Goal: Transaction & Acquisition: Purchase product/service

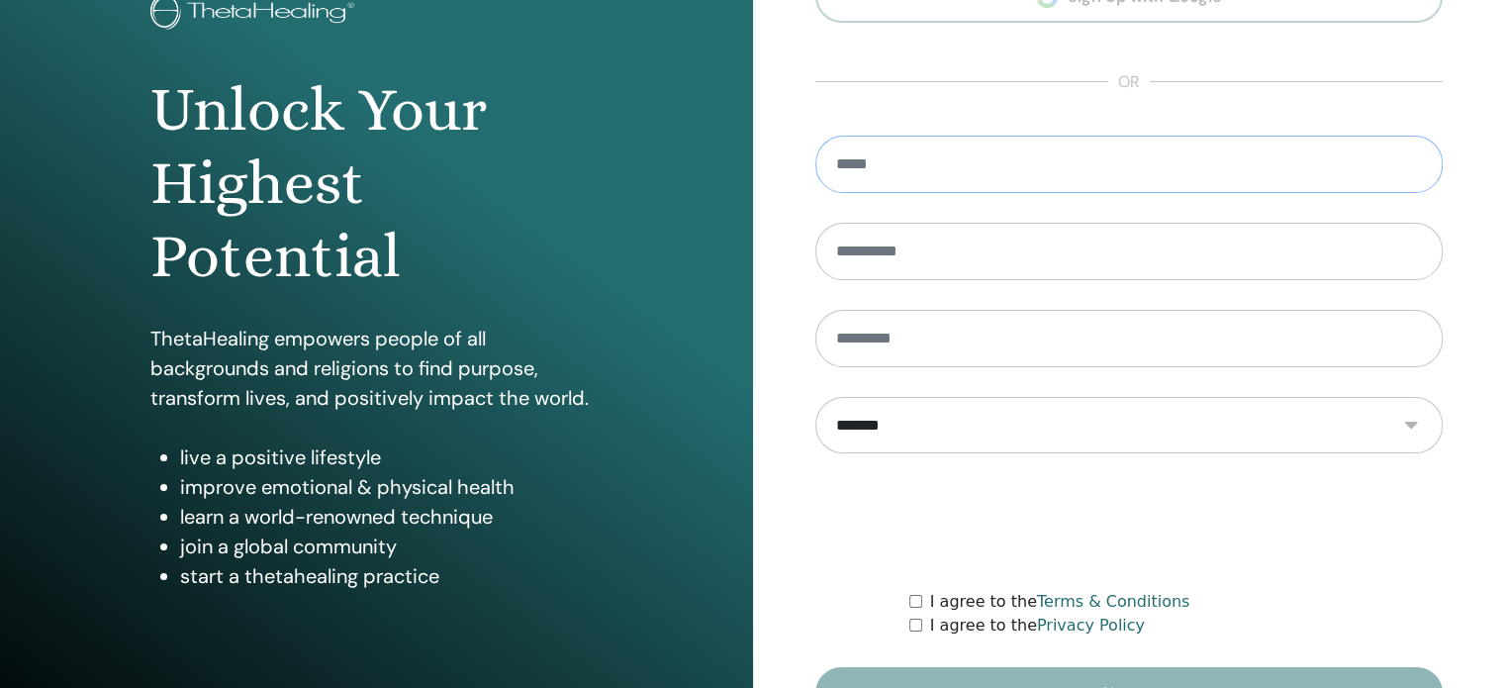
scroll to position [261, 0]
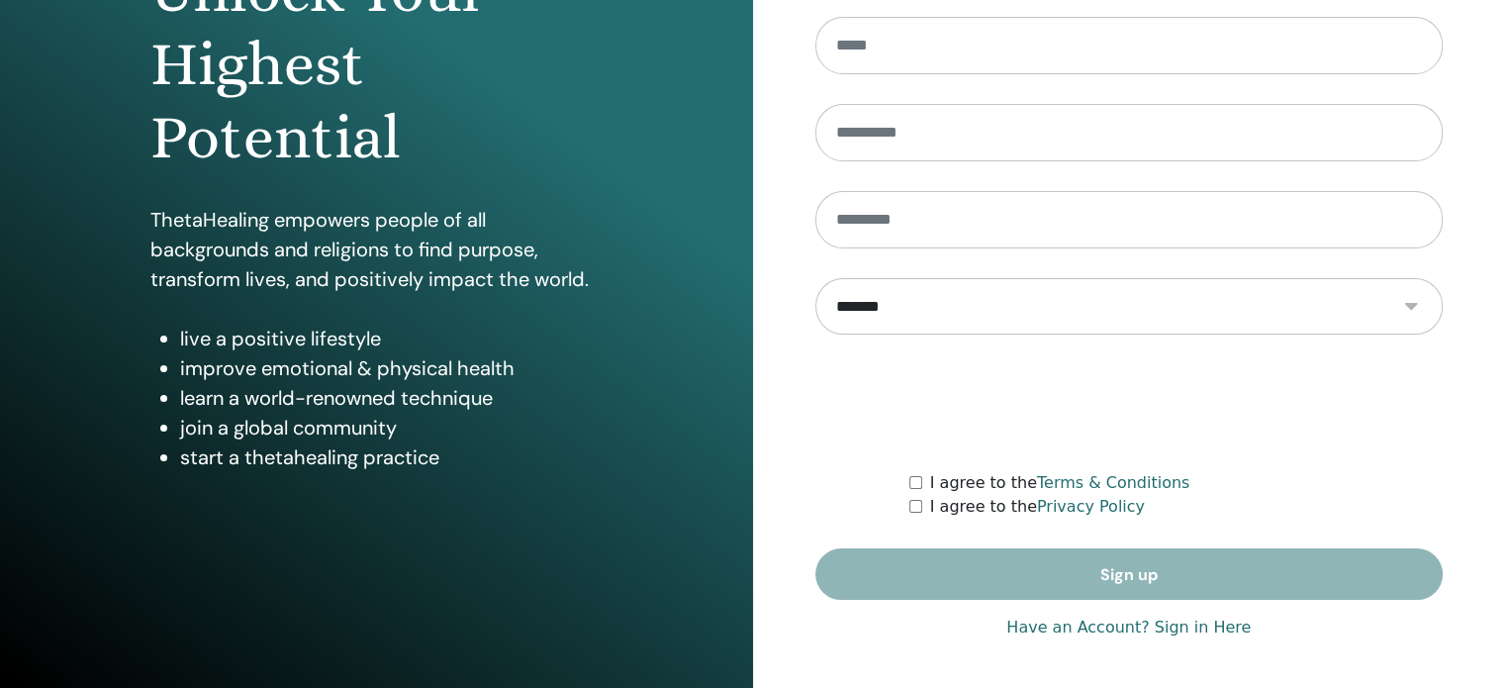
click at [1040, 620] on link "Have an Account? Sign in Here" at bounding box center [1128, 627] width 244 height 24
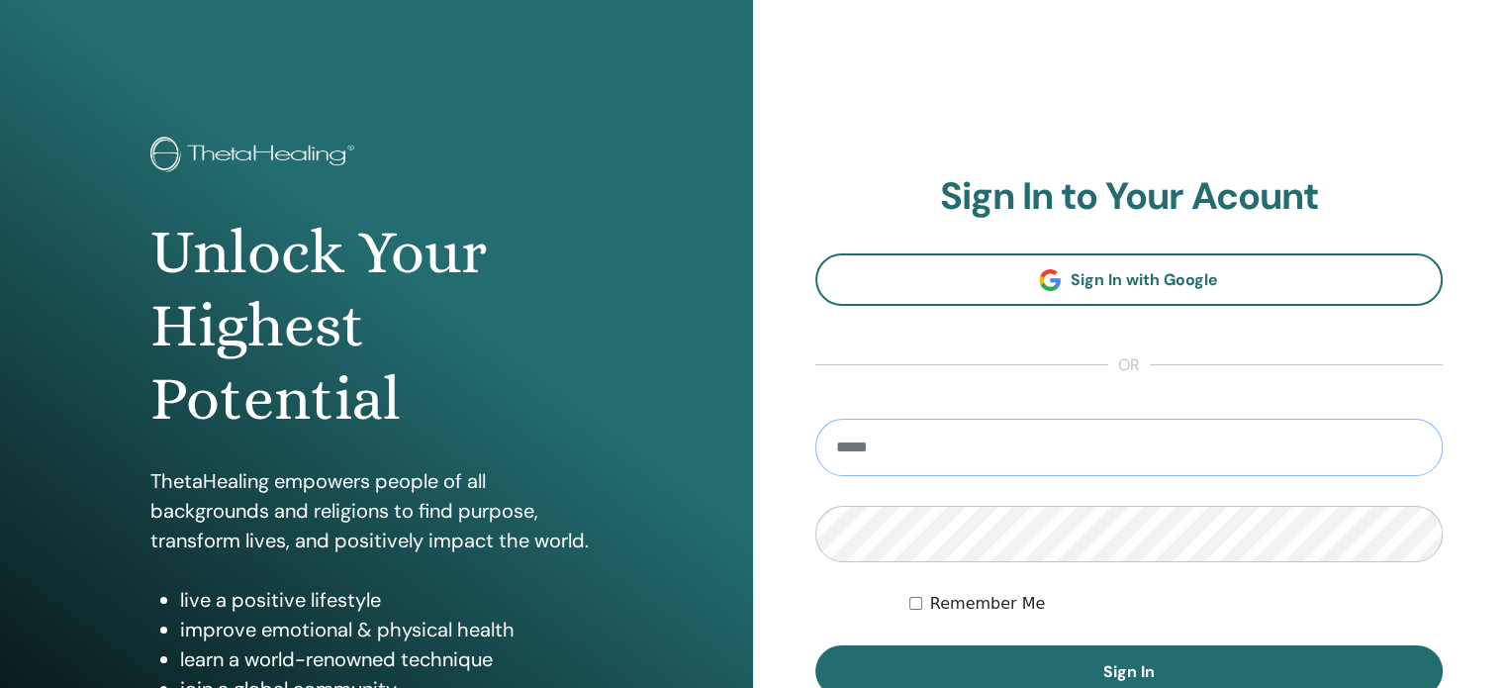
click at [920, 461] on input "email" at bounding box center [1129, 447] width 628 height 57
type input "**********"
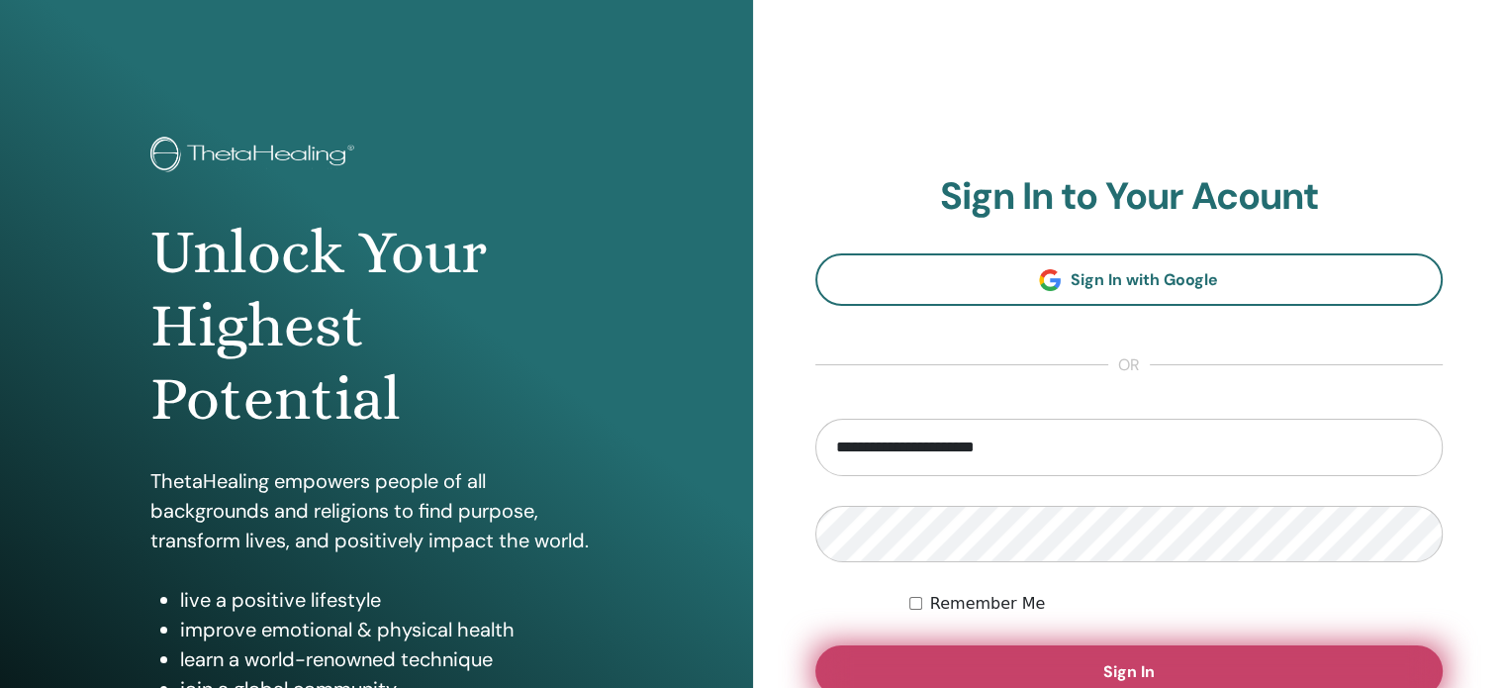
click at [959, 672] on button "Sign In" at bounding box center [1129, 670] width 628 height 51
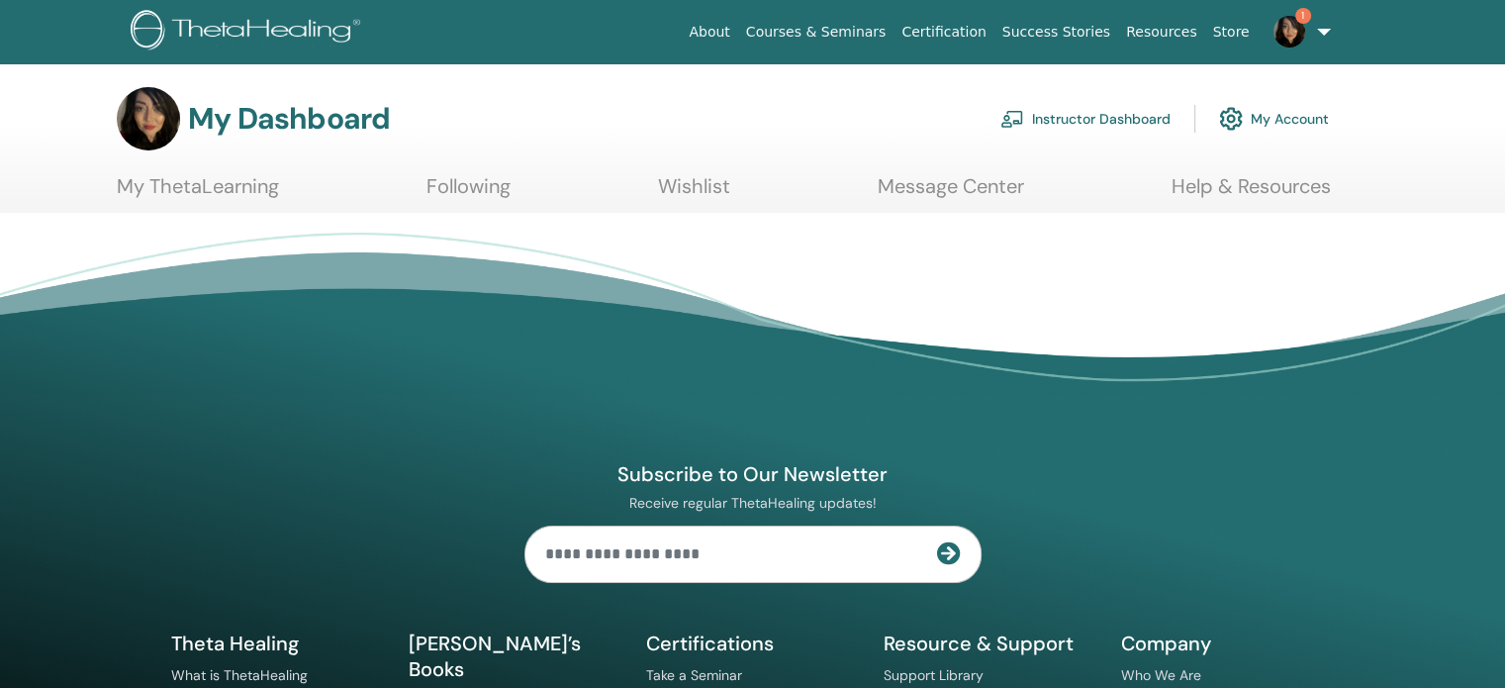
click at [1088, 120] on link "Instructor Dashboard" at bounding box center [1085, 119] width 170 height 44
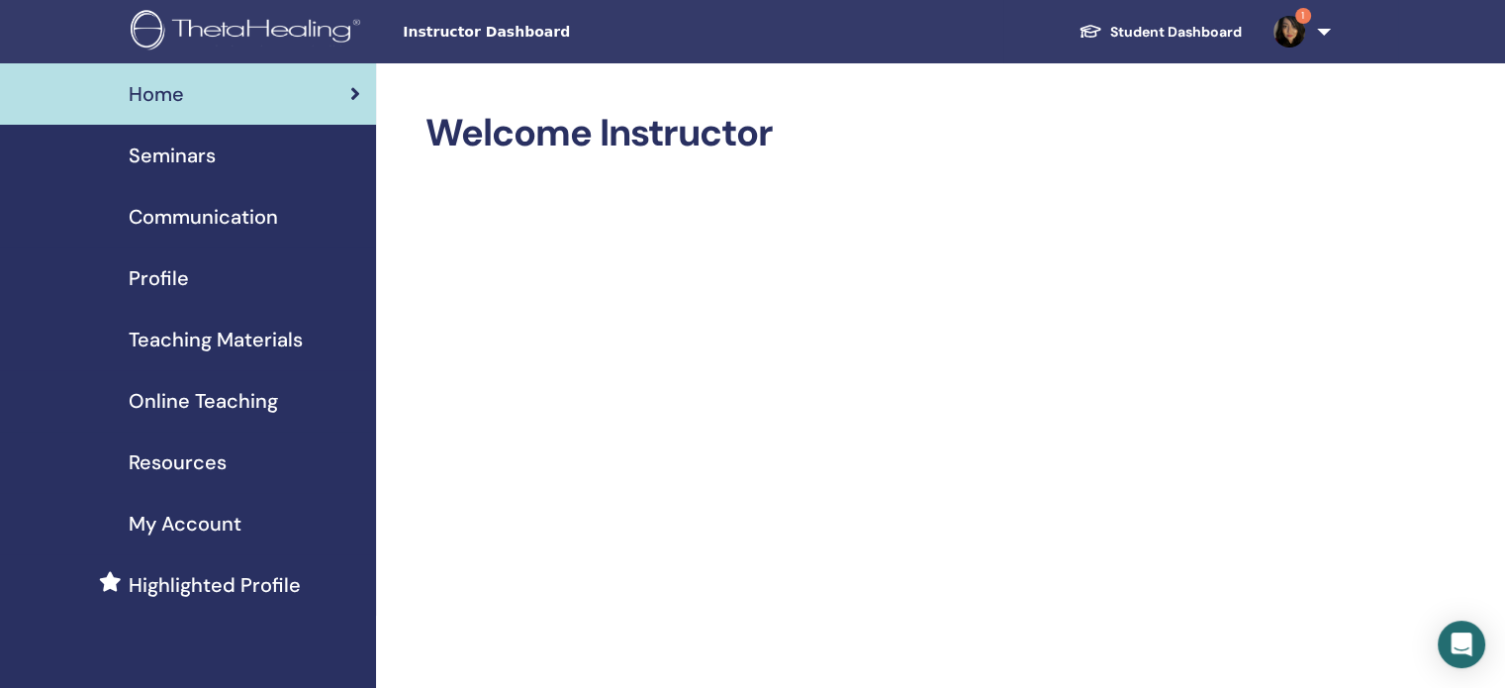
click at [187, 147] on span "Seminars" at bounding box center [172, 156] width 87 height 30
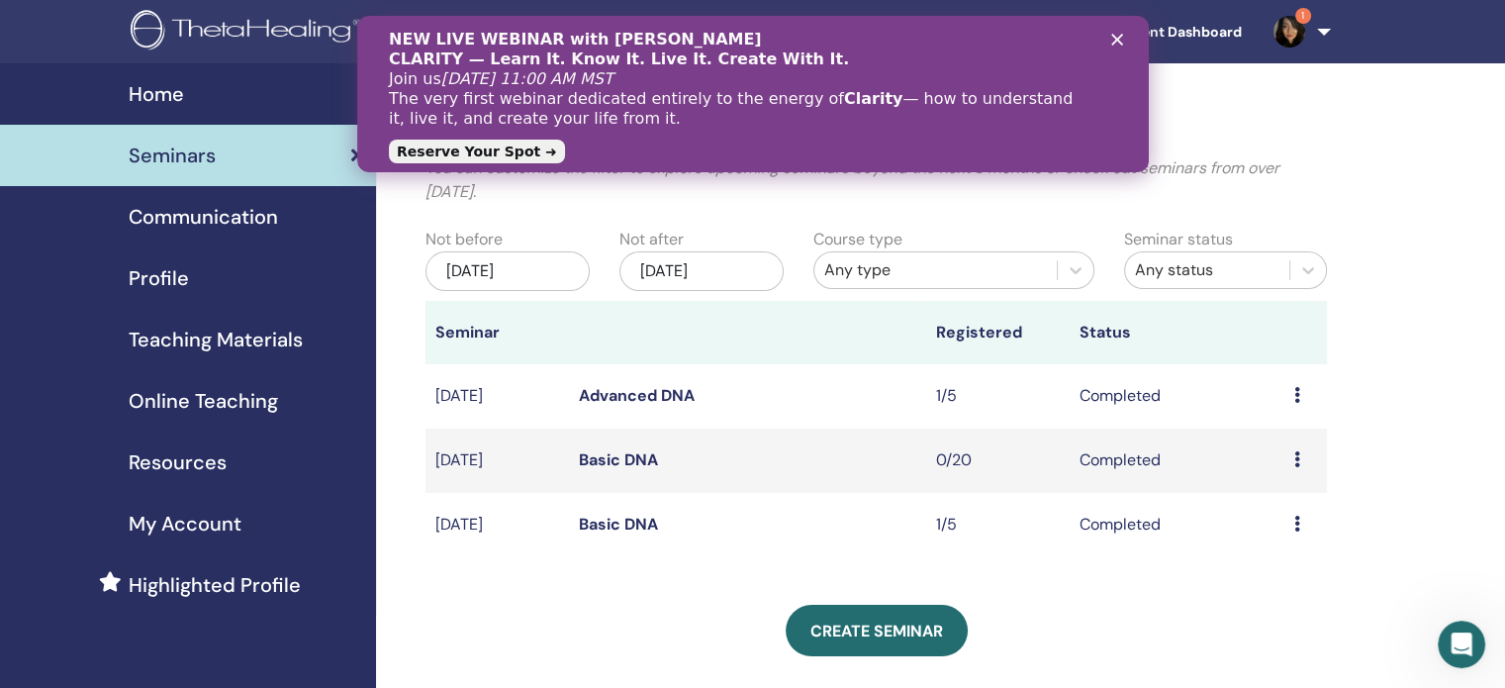
click at [1118, 41] on icon "Kapat" at bounding box center [1116, 40] width 12 height 12
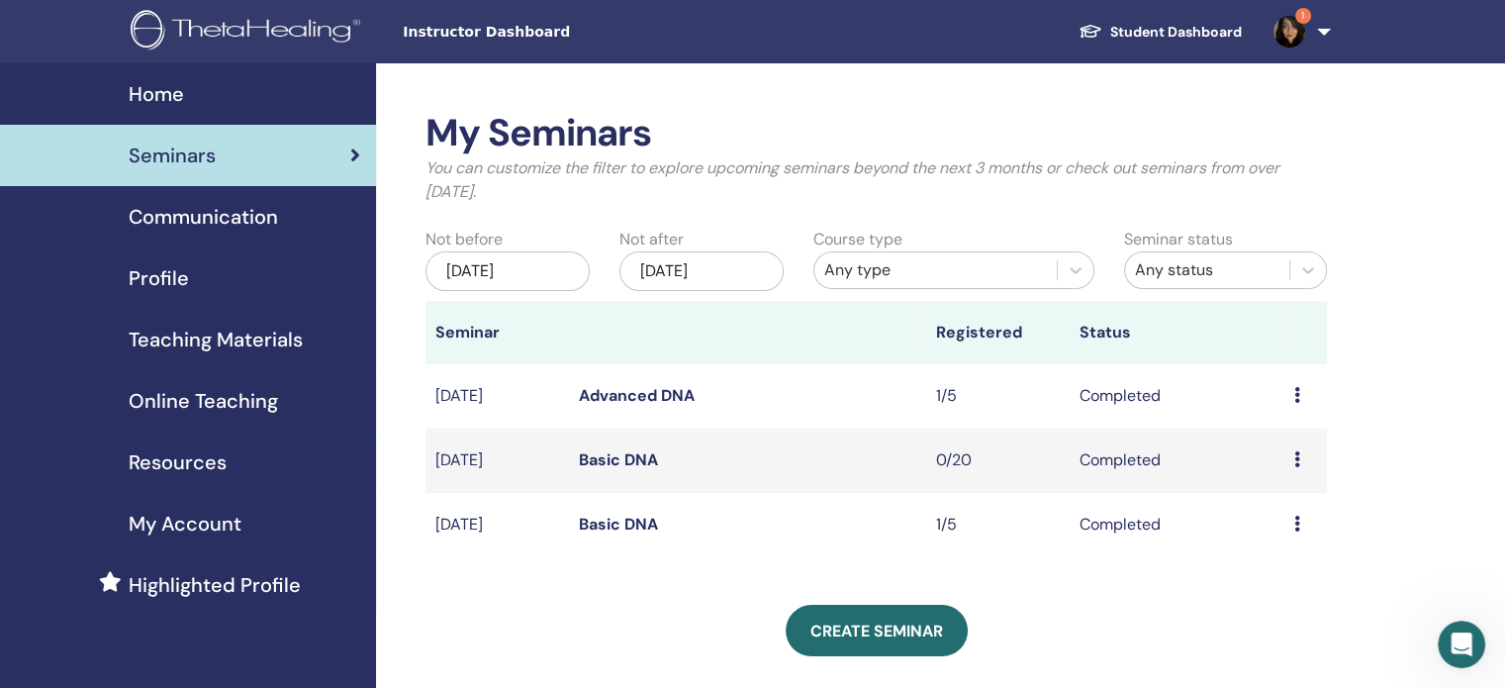
click at [1294, 459] on icon at bounding box center [1297, 459] width 6 height 16
click at [615, 454] on link "Basic DNA" at bounding box center [618, 459] width 79 height 21
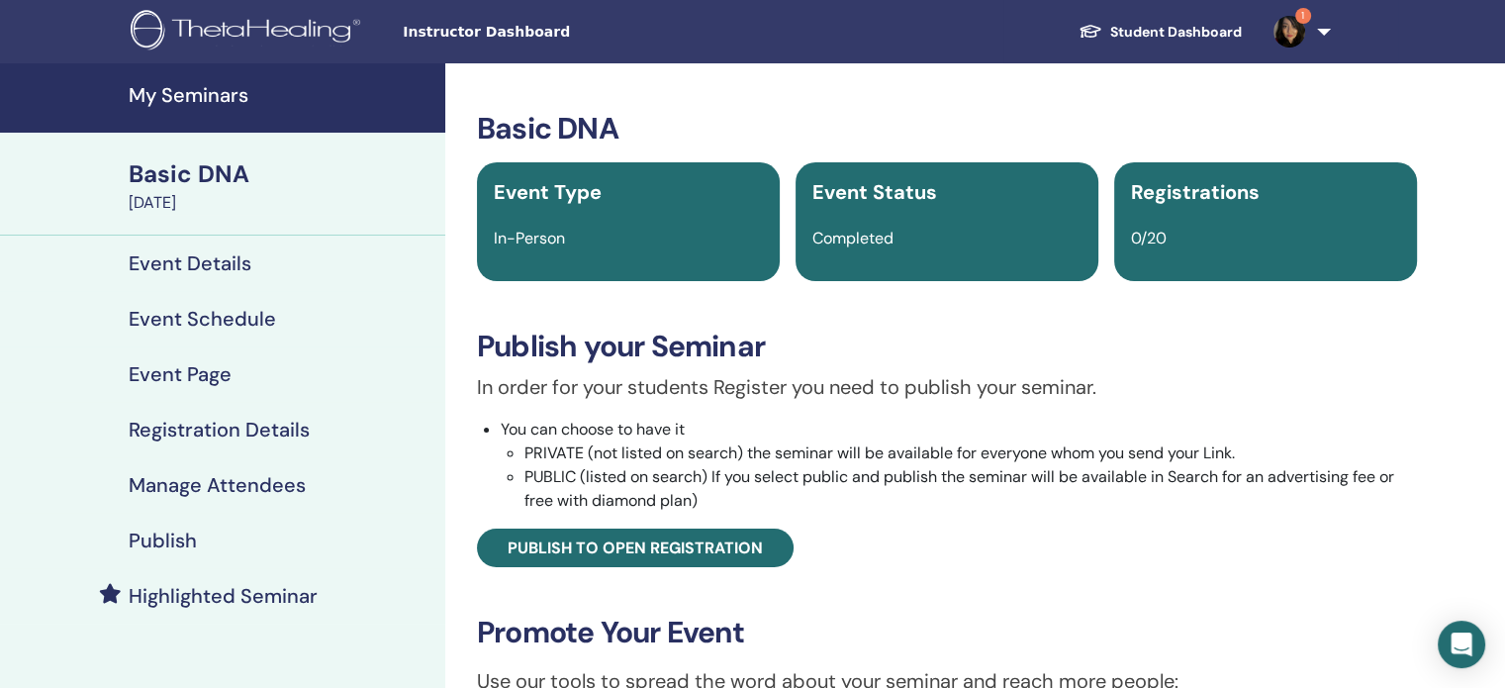
click at [162, 197] on div "[DATE]" at bounding box center [281, 203] width 305 height 24
click at [162, 194] on div "[DATE]" at bounding box center [281, 203] width 305 height 24
click at [179, 161] on div "Basic DNA" at bounding box center [281, 174] width 305 height 34
click at [185, 94] on h4 "My Seminars" at bounding box center [281, 95] width 305 height 24
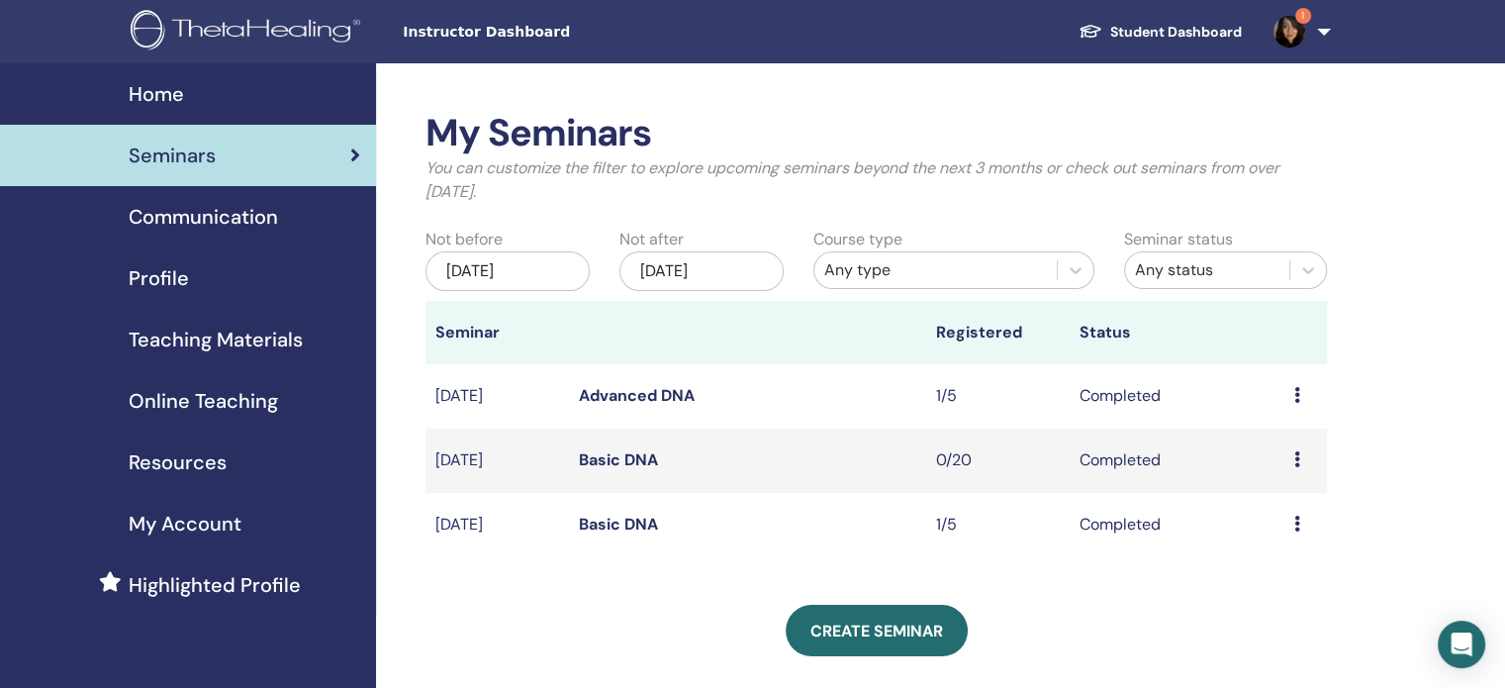
click at [167, 276] on span "Profile" at bounding box center [159, 278] width 60 height 30
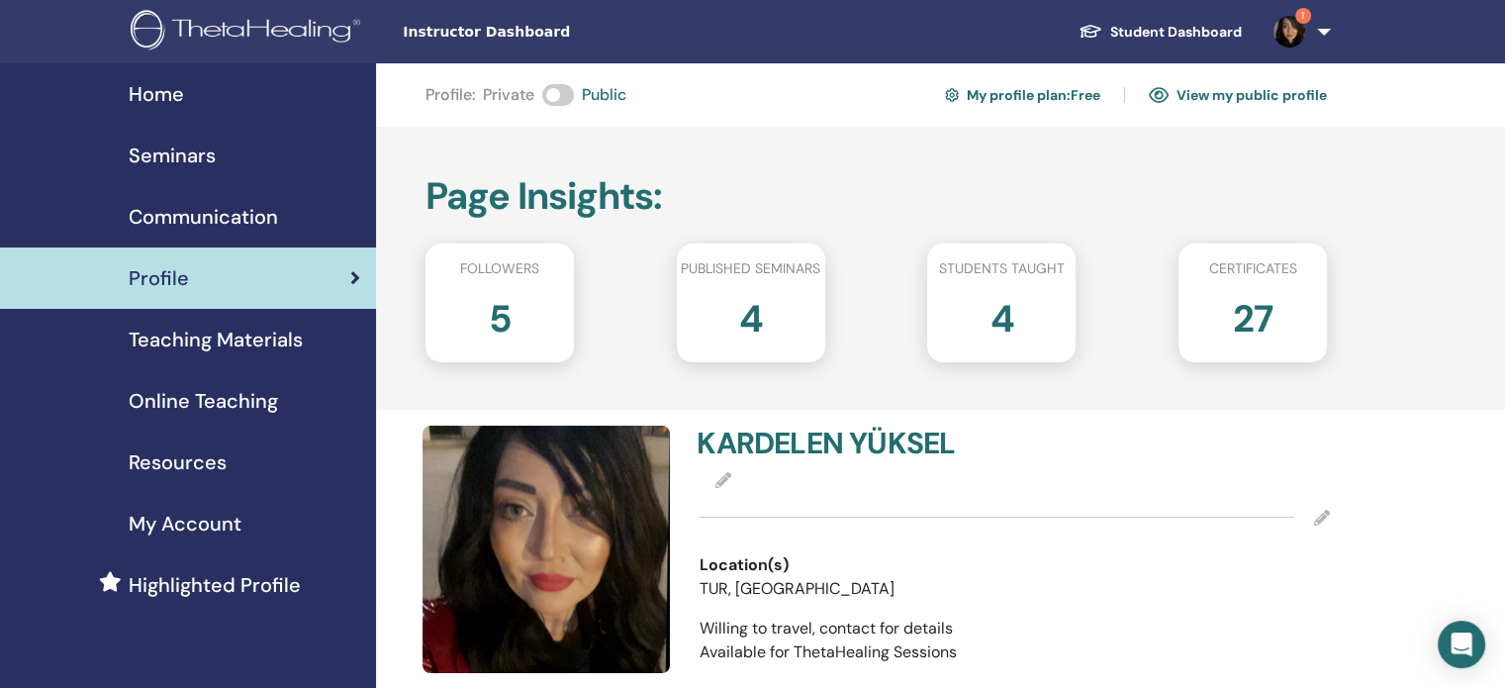
click at [996, 320] on h2 "4" at bounding box center [1002, 314] width 24 height 55
drag, startPoint x: 1259, startPoint y: 316, endPoint x: 1234, endPoint y: 314, distance: 24.8
click at [1234, 314] on h2 "27" at bounding box center [1253, 314] width 40 height 55
click at [176, 161] on span "Seminars" at bounding box center [172, 156] width 87 height 30
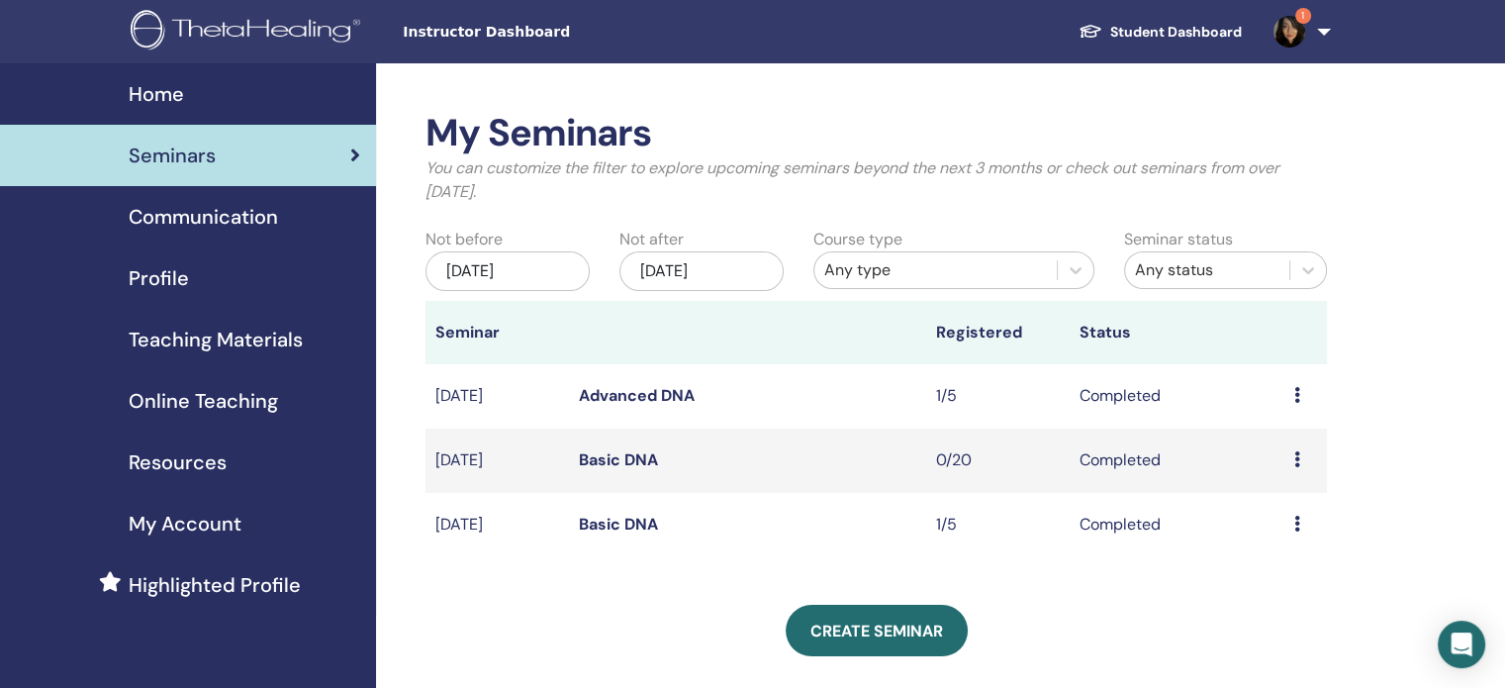
click at [1297, 33] on img at bounding box center [1290, 32] width 32 height 32
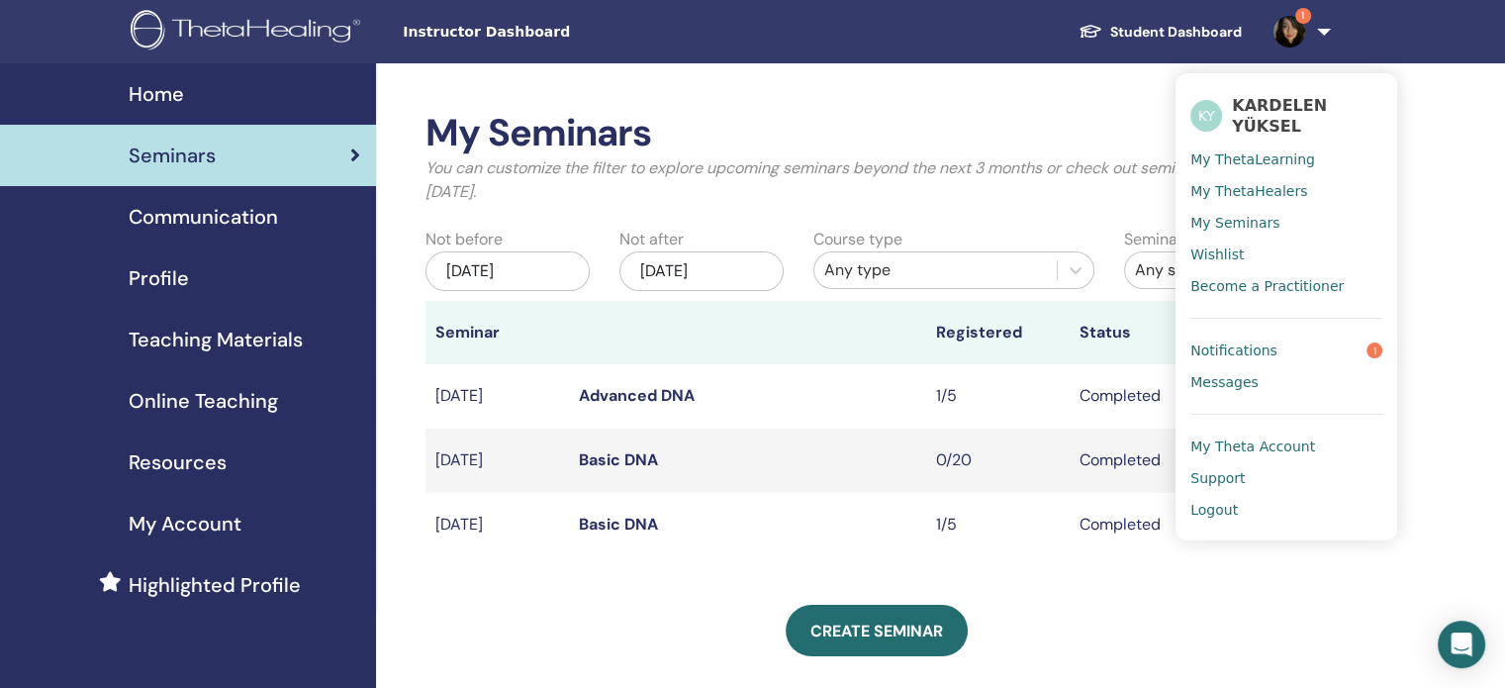
click at [1254, 152] on span "My ThetaLearning" at bounding box center [1252, 159] width 125 height 18
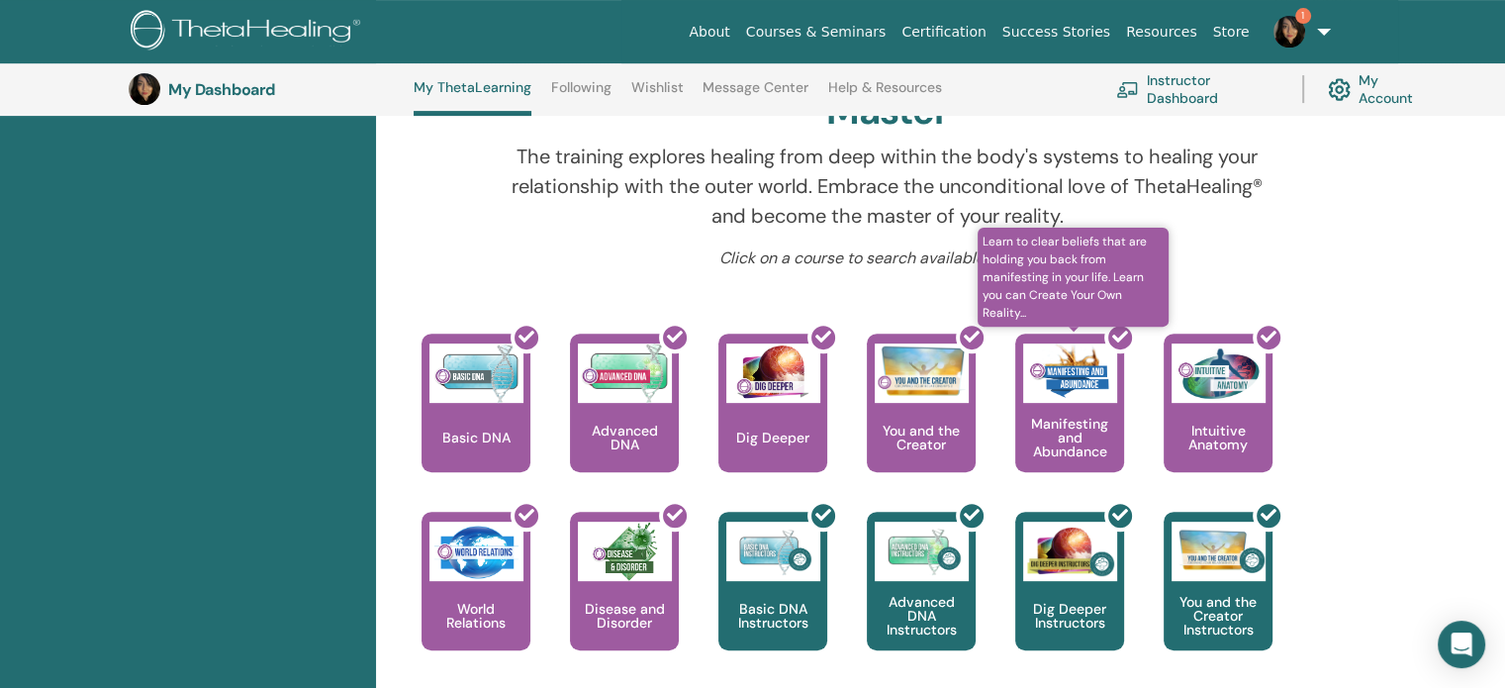
scroll to position [744, 0]
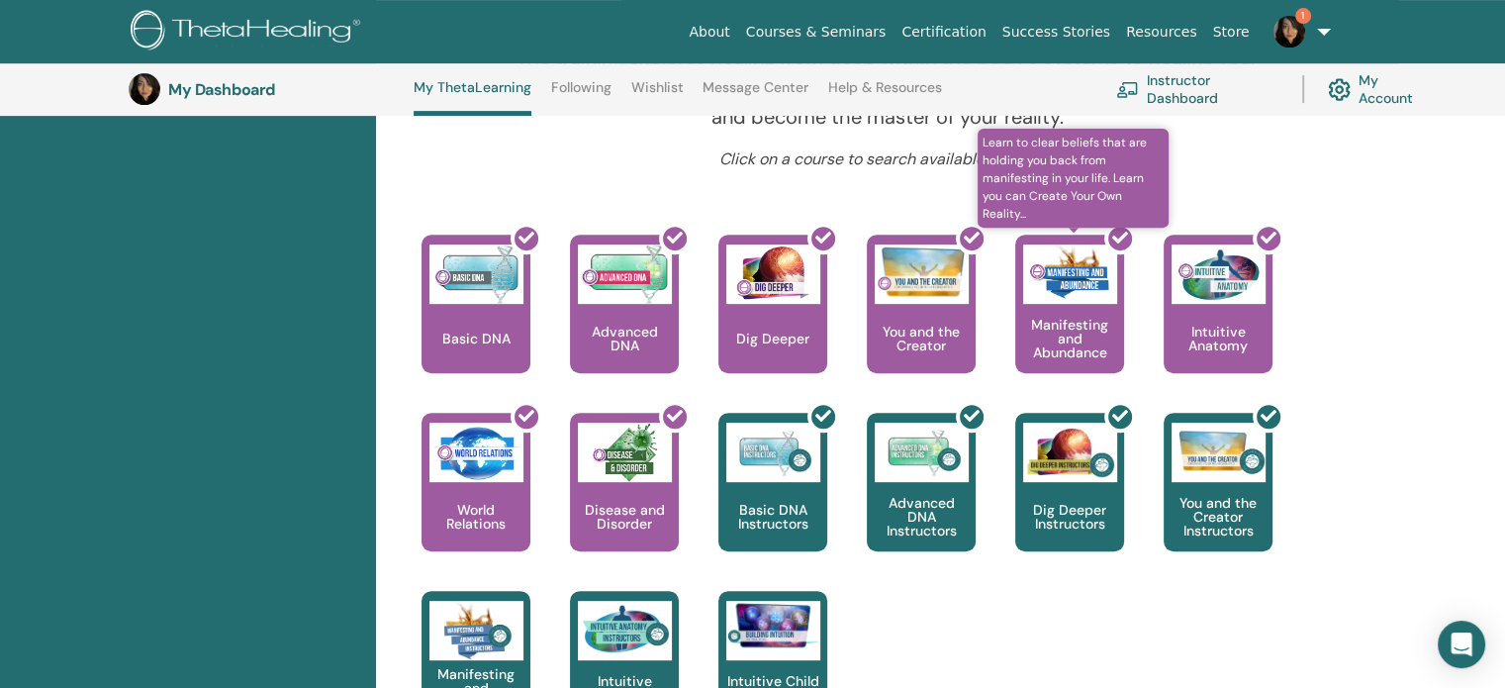
click at [1056, 313] on div at bounding box center [1081, 312] width 109 height 178
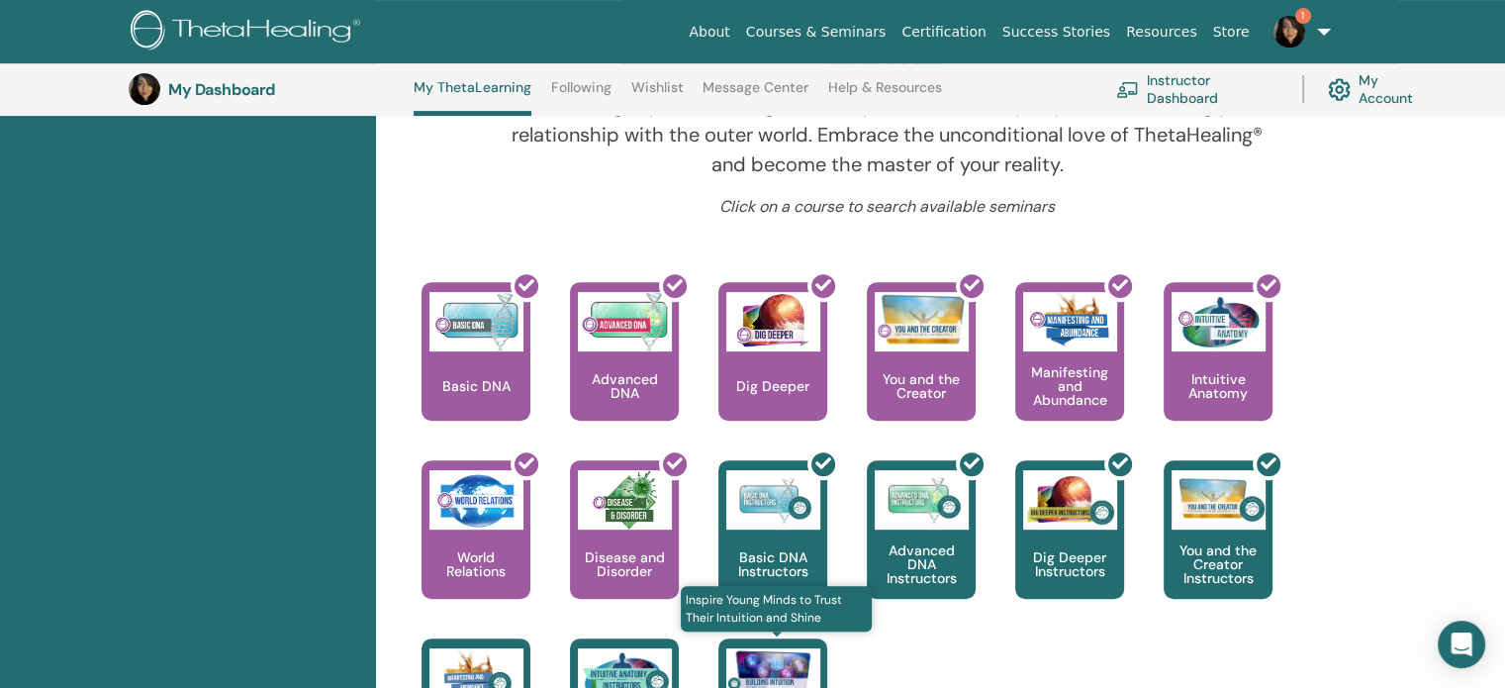
scroll to position [632, 0]
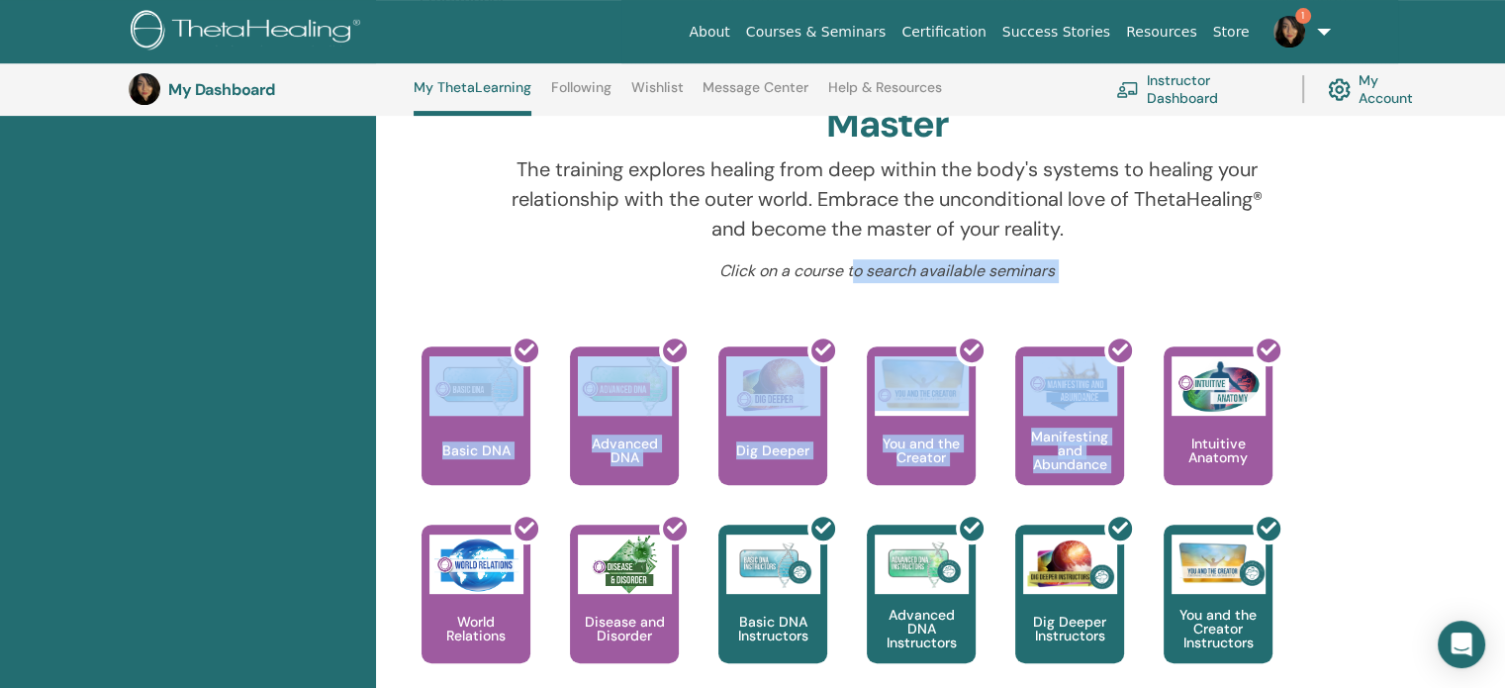
drag, startPoint x: 855, startPoint y: 276, endPoint x: 1131, endPoint y: 308, distance: 277.9
click at [1131, 308] on div "Hello, KARDELEN Your journey starts here; welcome to ThetaLearning HQ. Learn th…" at bounding box center [887, 271] width 998 height 1267
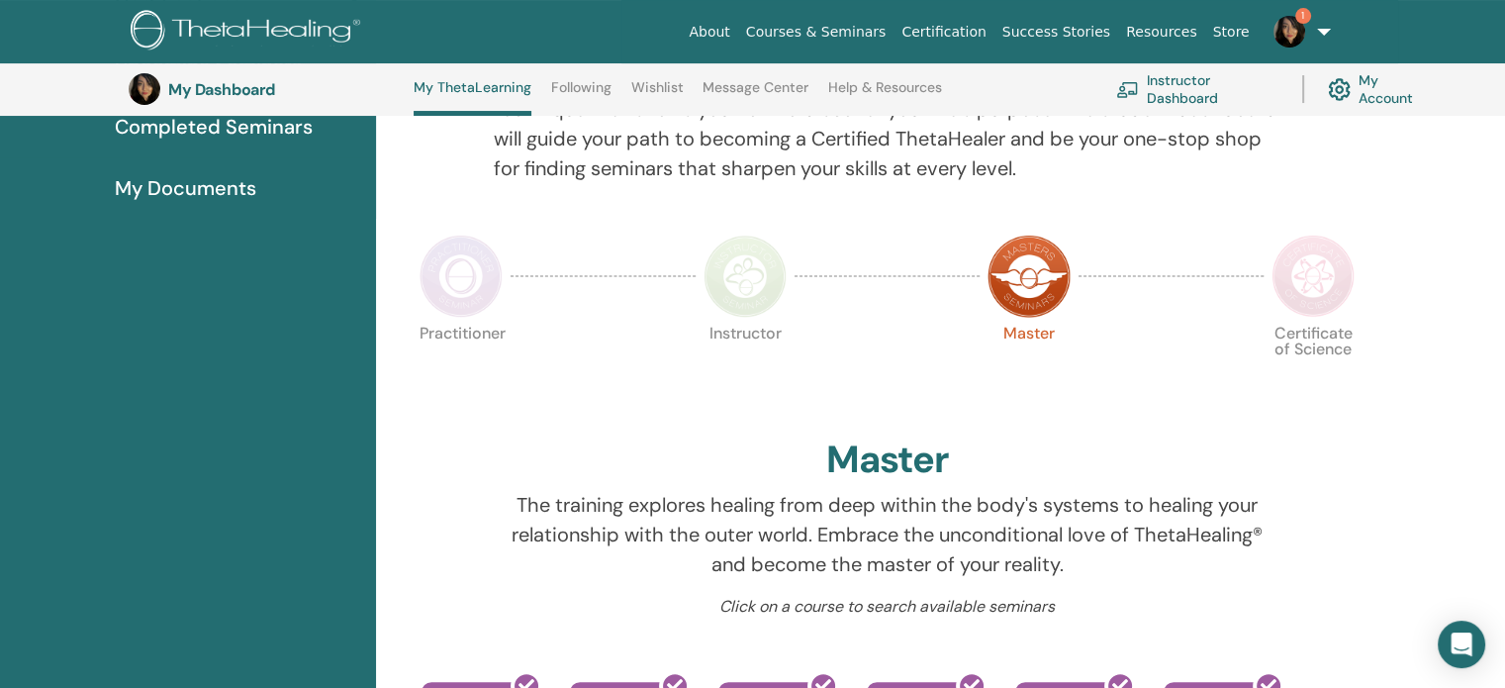
scroll to position [447, 0]
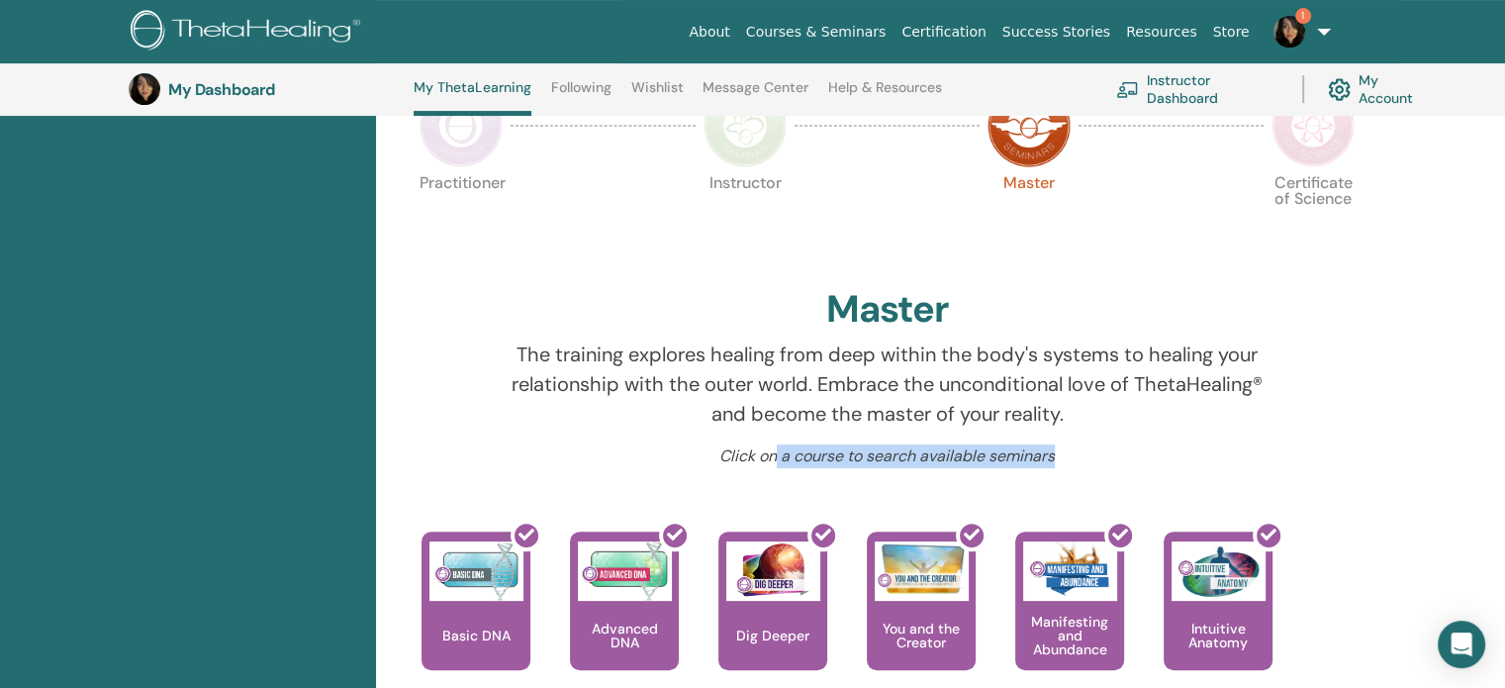
drag, startPoint x: 777, startPoint y: 451, endPoint x: 1146, endPoint y: 452, distance: 369.1
click at [1146, 452] on p "Click on a course to search available seminars" at bounding box center [888, 456] width 788 height 24
click at [1146, 451] on p "Click on a course to search available seminars" at bounding box center [888, 456] width 788 height 24
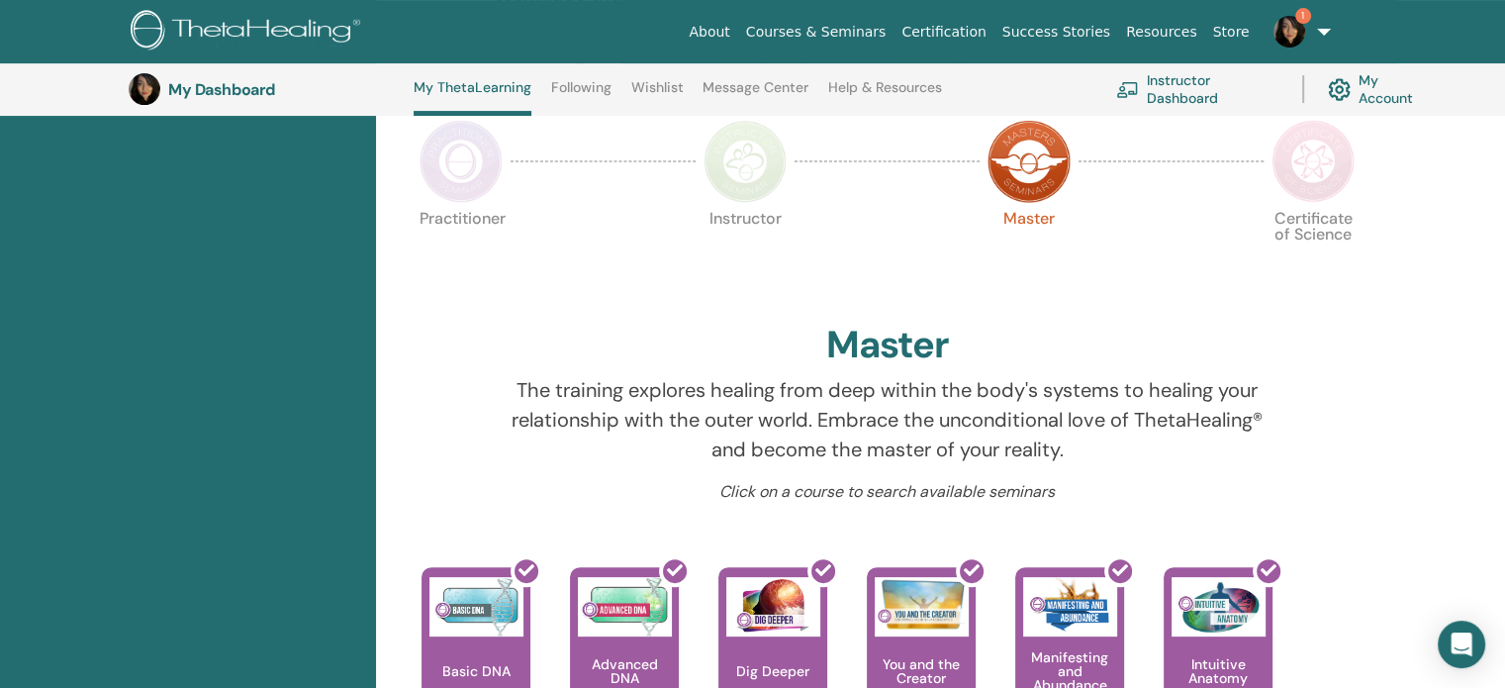
scroll to position [150, 0]
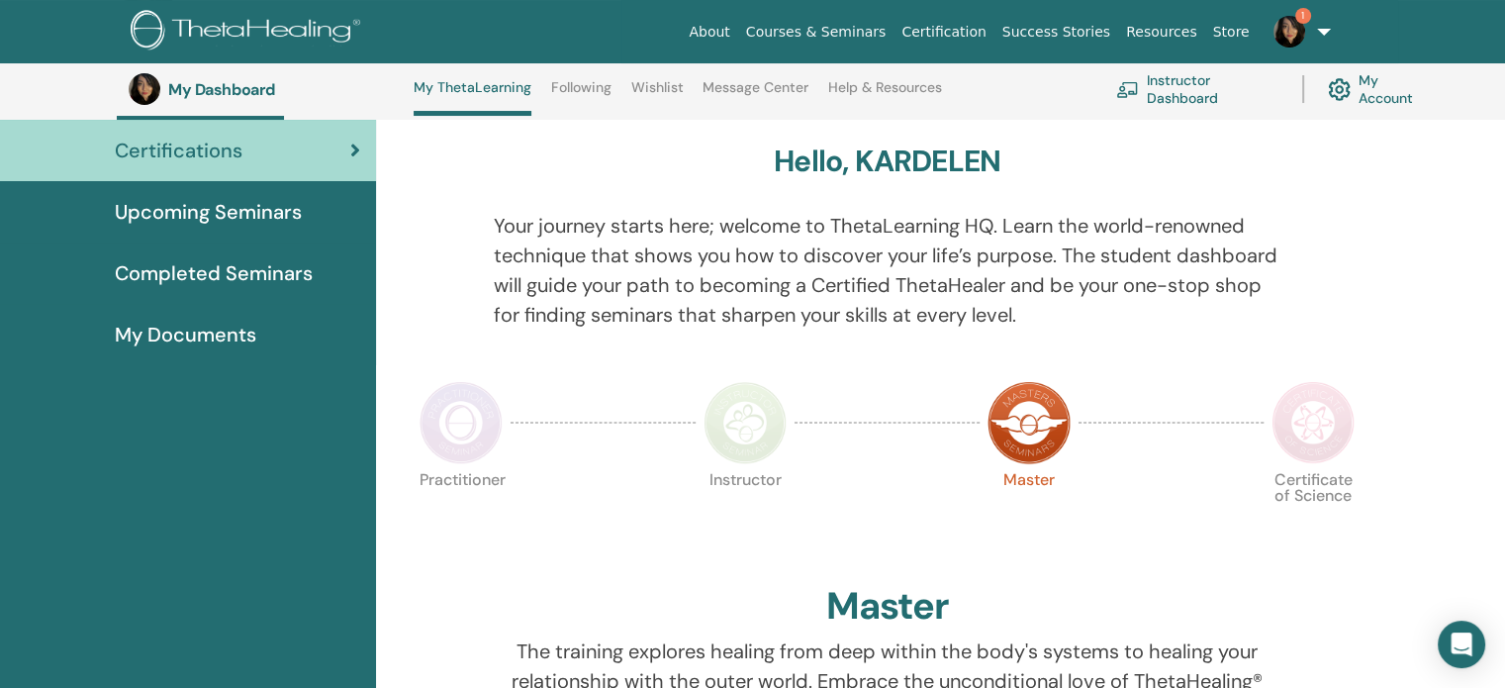
click at [237, 220] on span "Upcoming Seminars" at bounding box center [208, 212] width 187 height 30
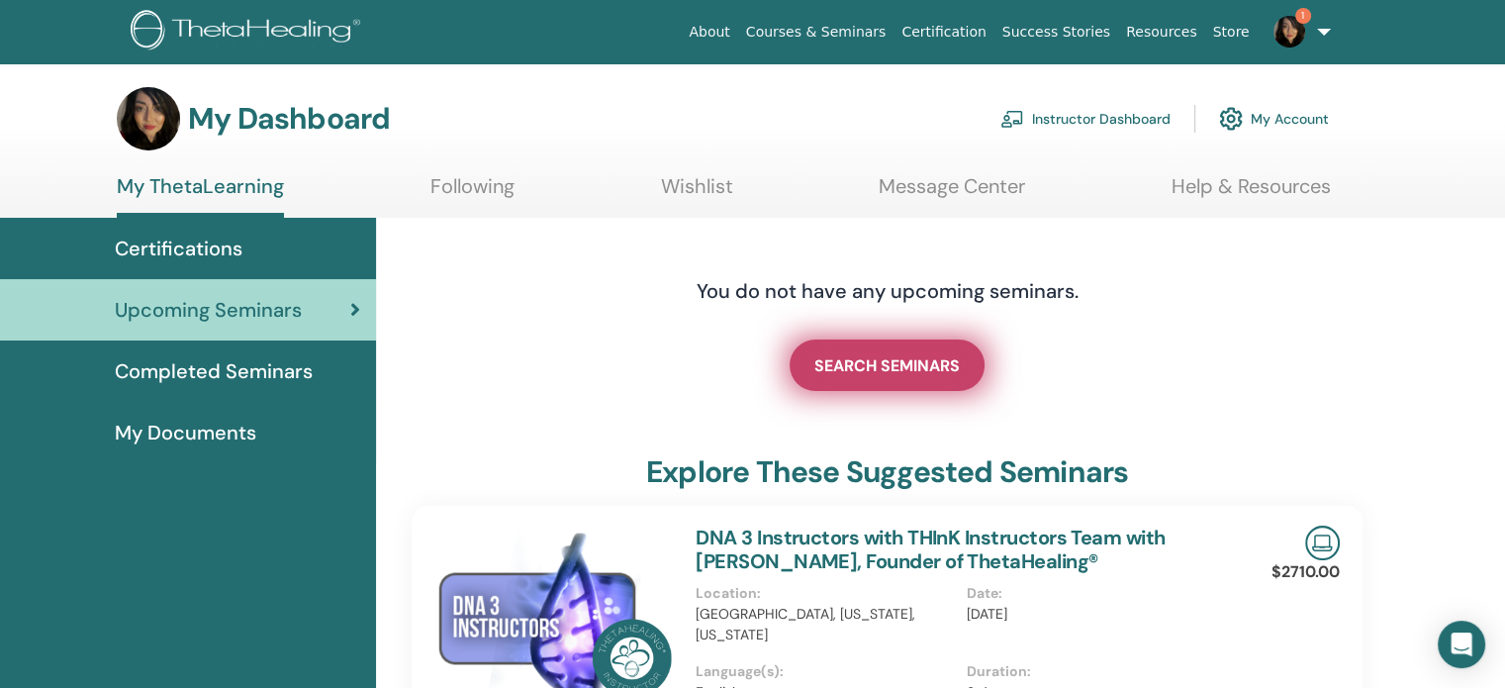
click at [868, 383] on link "SEARCH SEMINARS" at bounding box center [887, 364] width 195 height 51
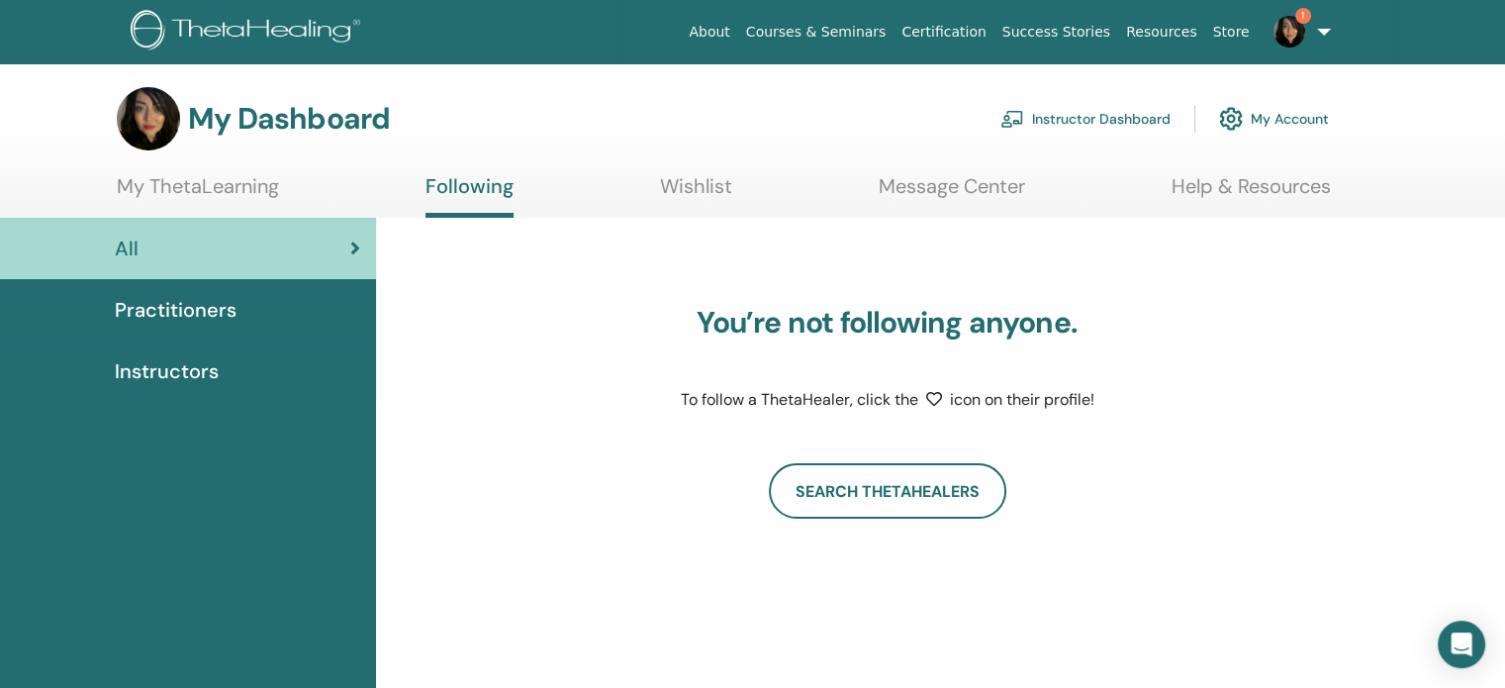
click at [166, 306] on span "Practitioners" at bounding box center [176, 310] width 122 height 30
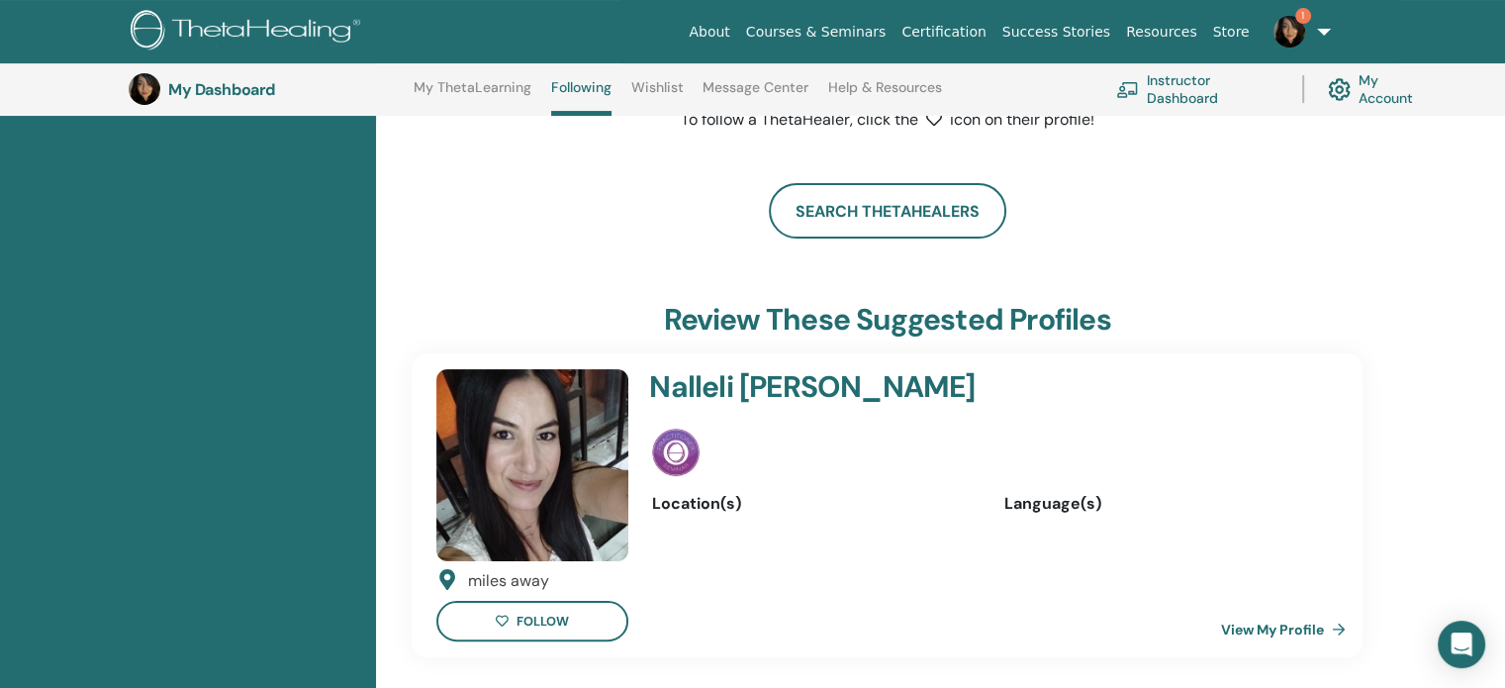
scroll to position [150, 0]
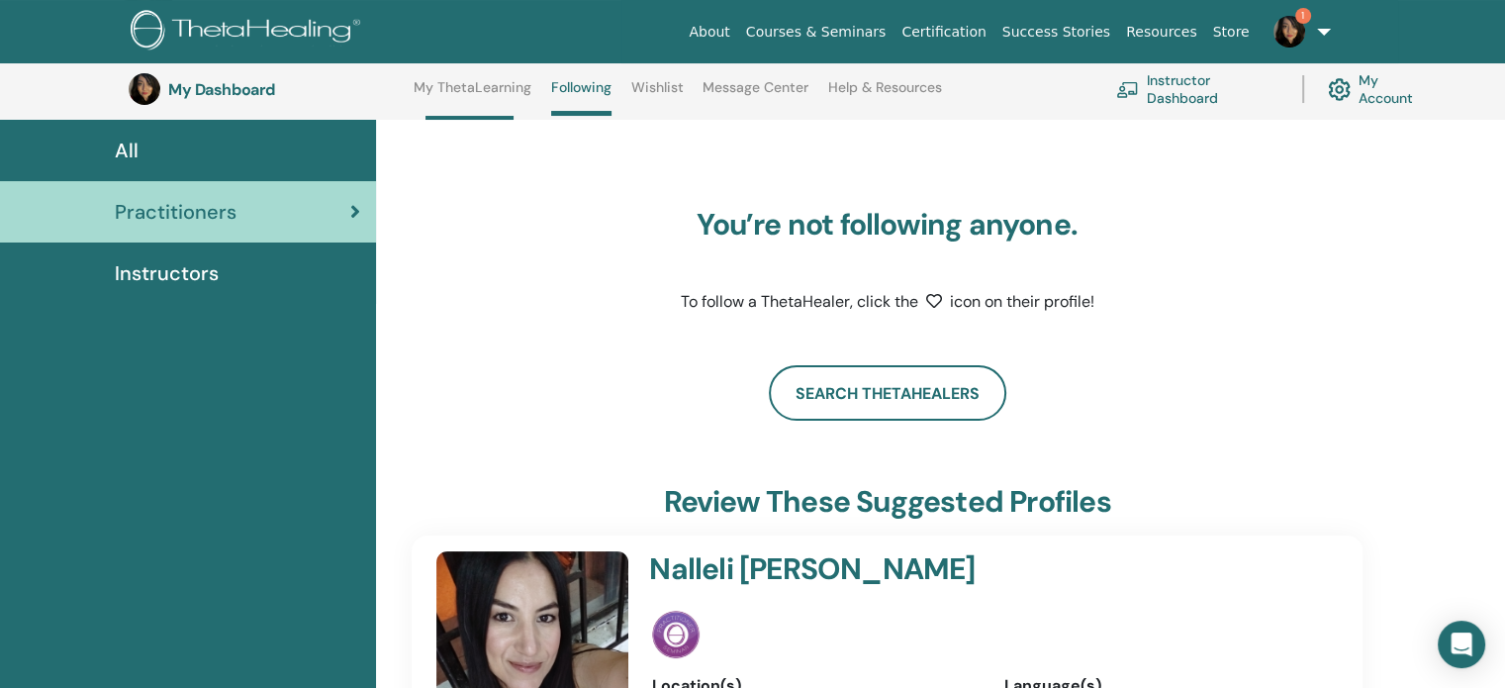
click at [190, 267] on span "Instructors" at bounding box center [167, 273] width 104 height 30
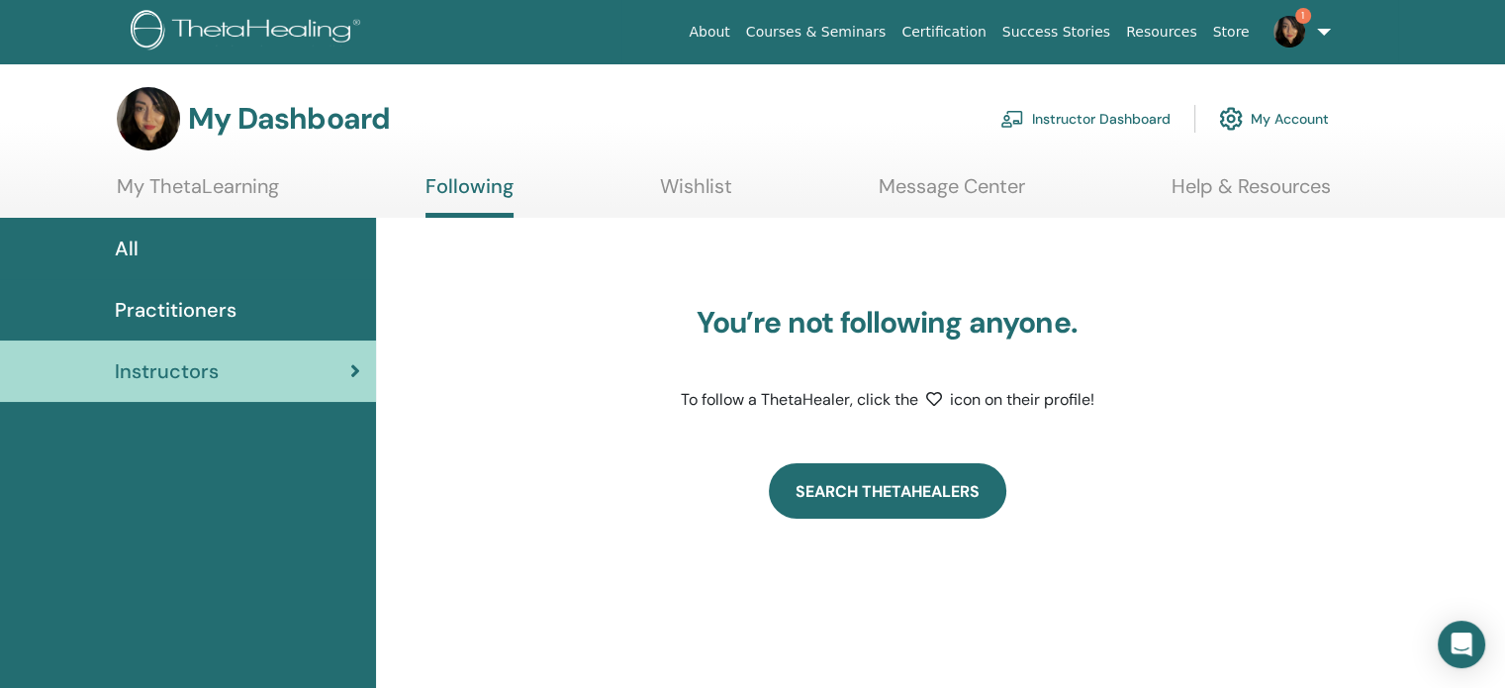
click at [839, 498] on link "Search ThetaHealers" at bounding box center [887, 490] width 237 height 55
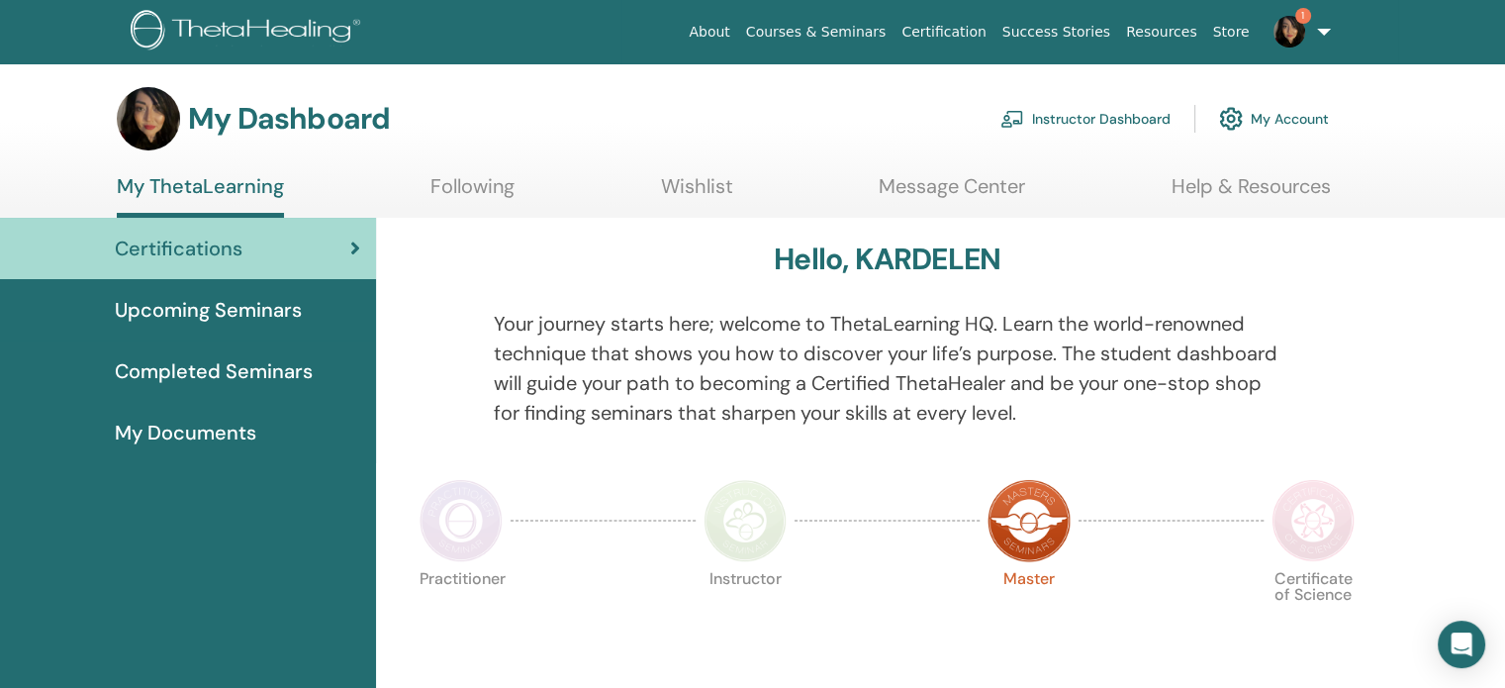
click at [276, 314] on span "Upcoming Seminars" at bounding box center [208, 310] width 187 height 30
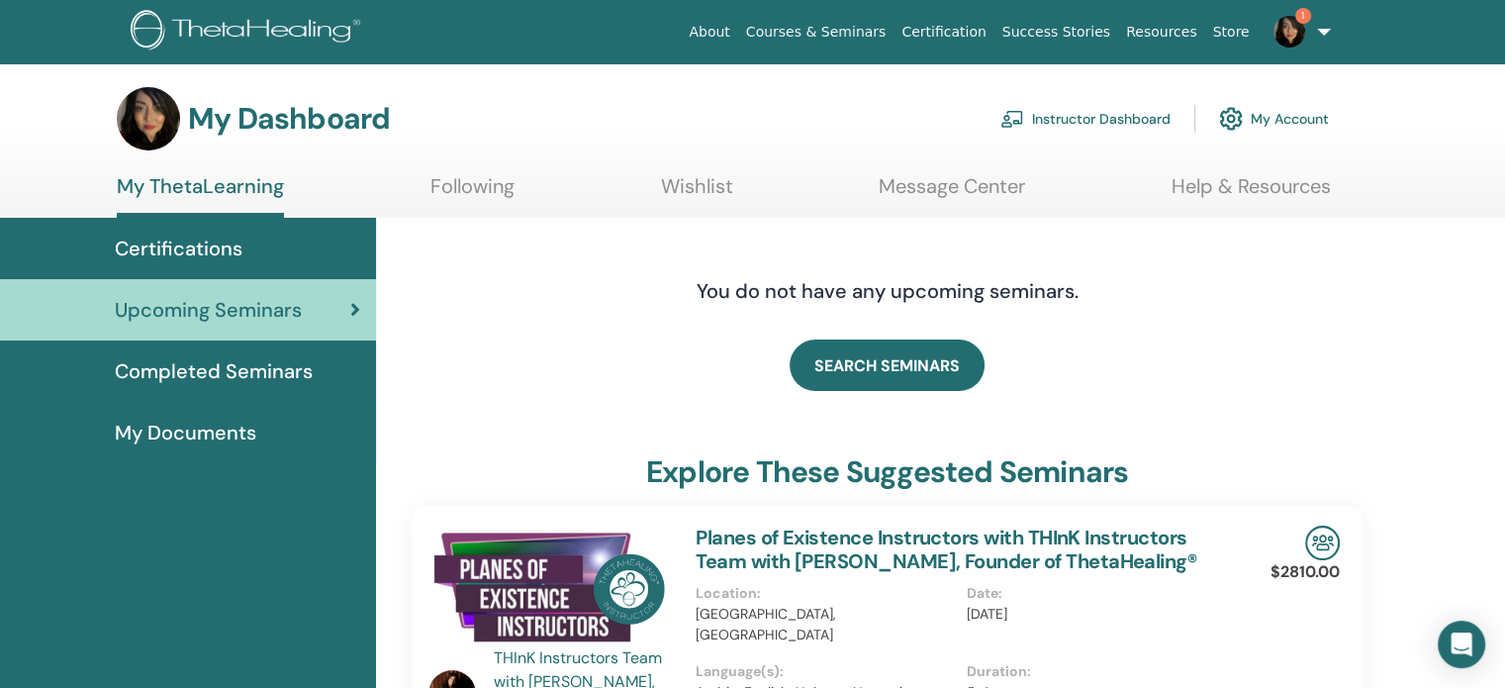
click at [279, 343] on link "Completed Seminars" at bounding box center [188, 370] width 376 height 61
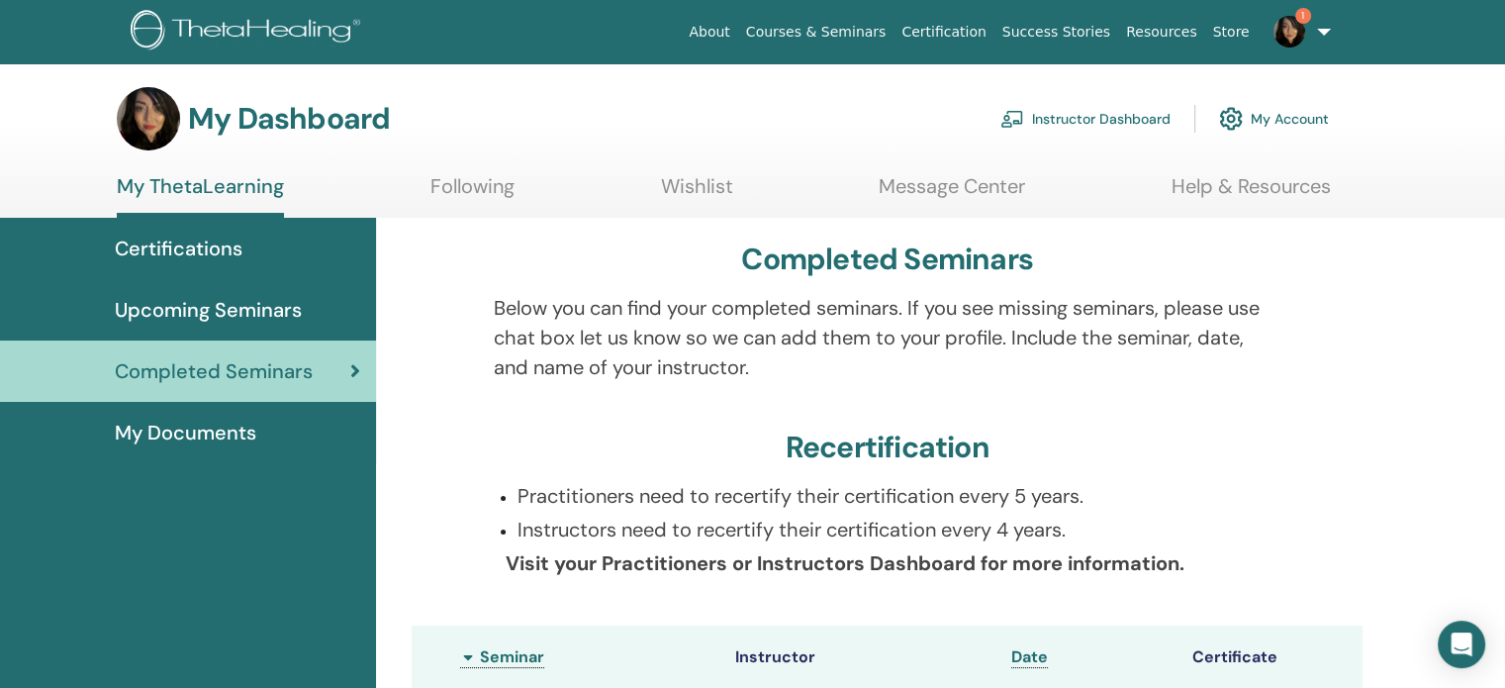
click at [698, 181] on link "Wishlist" at bounding box center [697, 193] width 72 height 39
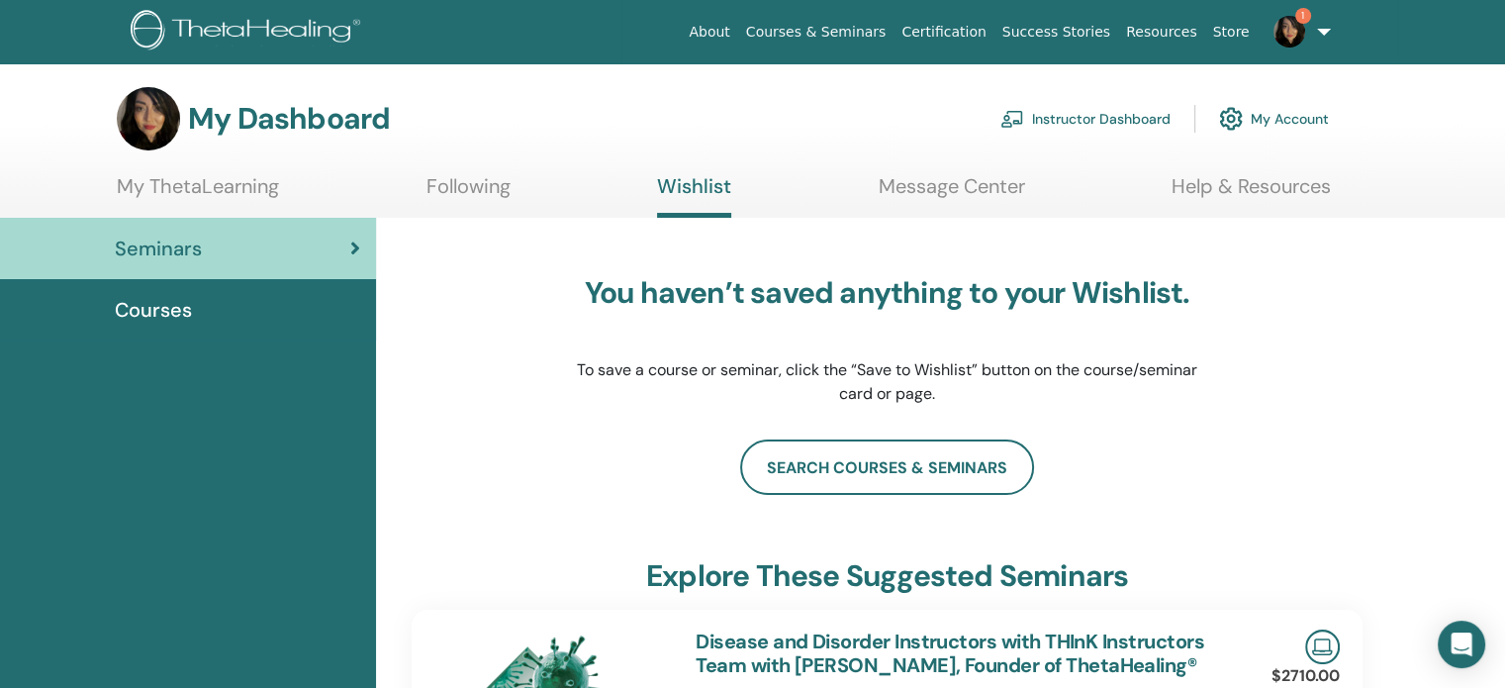
click at [942, 185] on link "Message Center" at bounding box center [952, 193] width 146 height 39
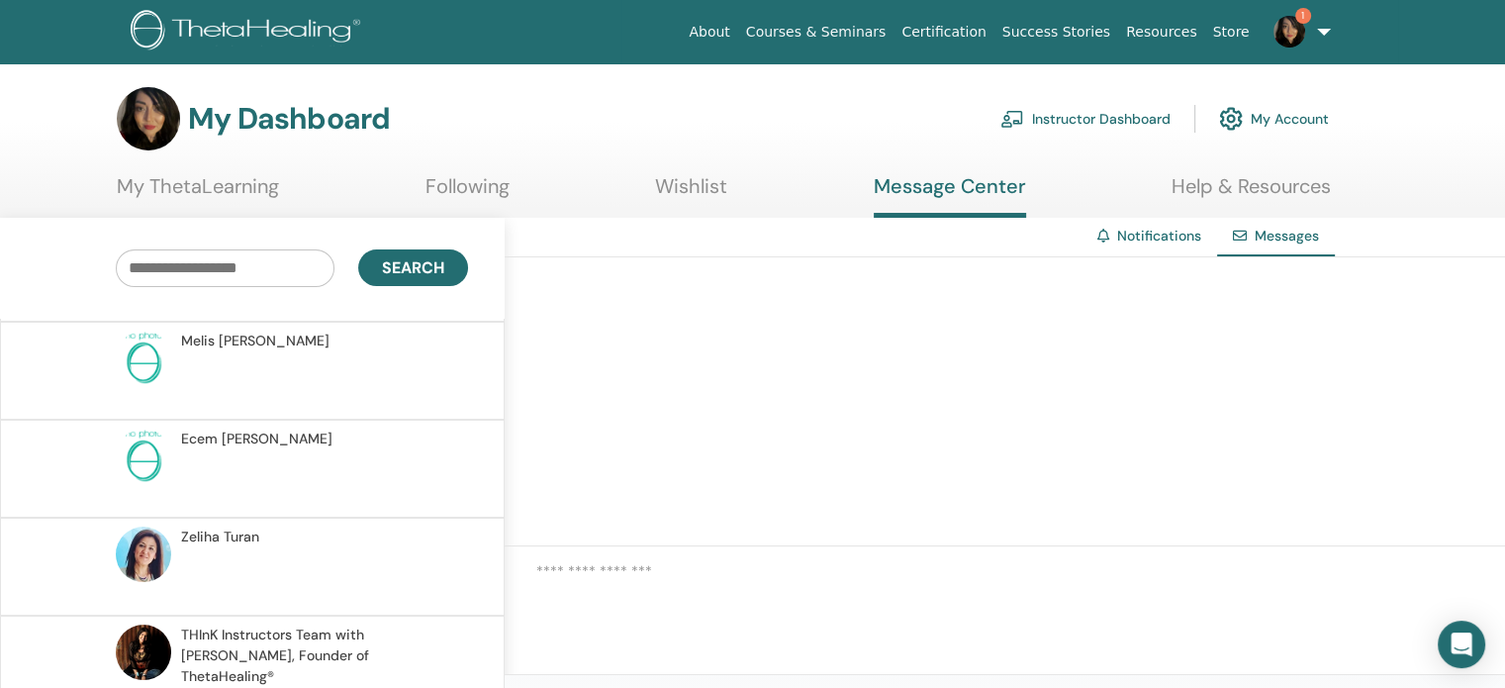
click at [1128, 234] on link "Notifications" at bounding box center [1159, 236] width 84 height 18
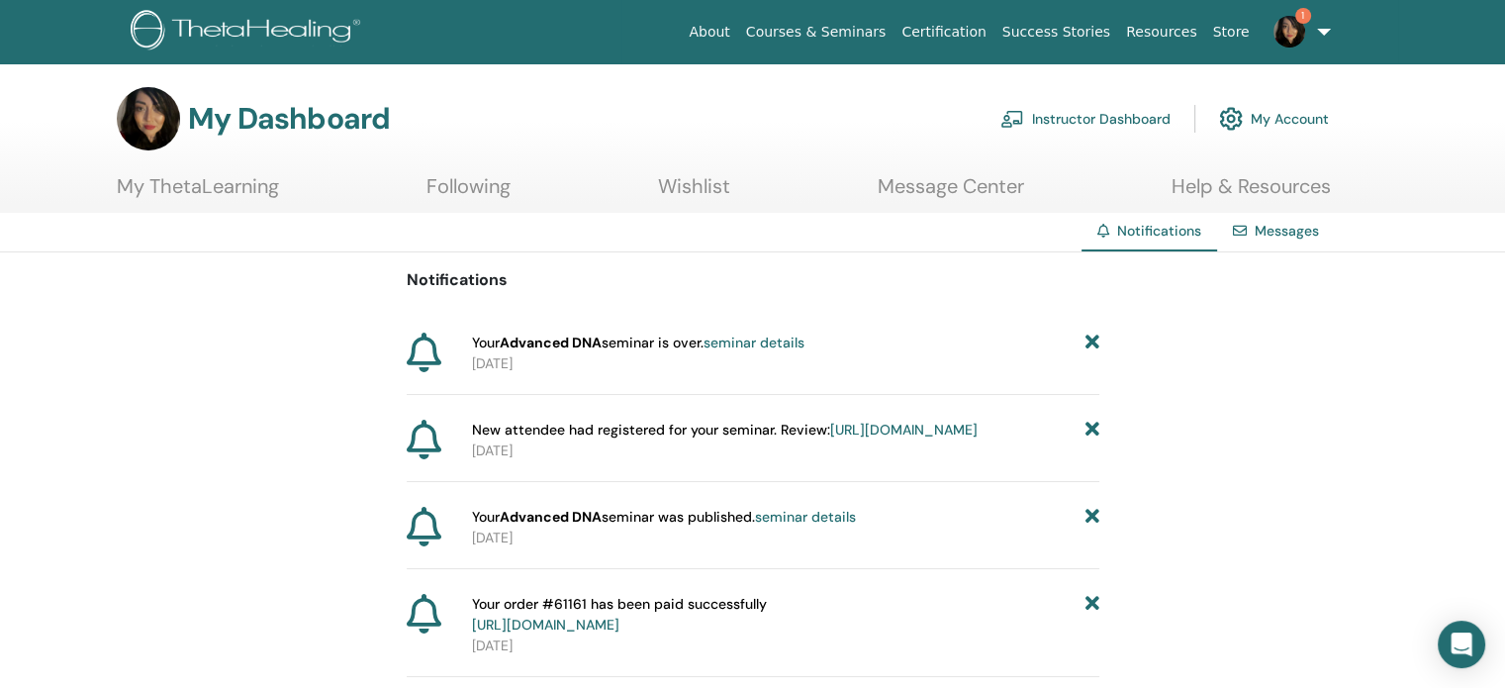
click at [1100, 117] on link "Instructor Dashboard" at bounding box center [1085, 119] width 170 height 44
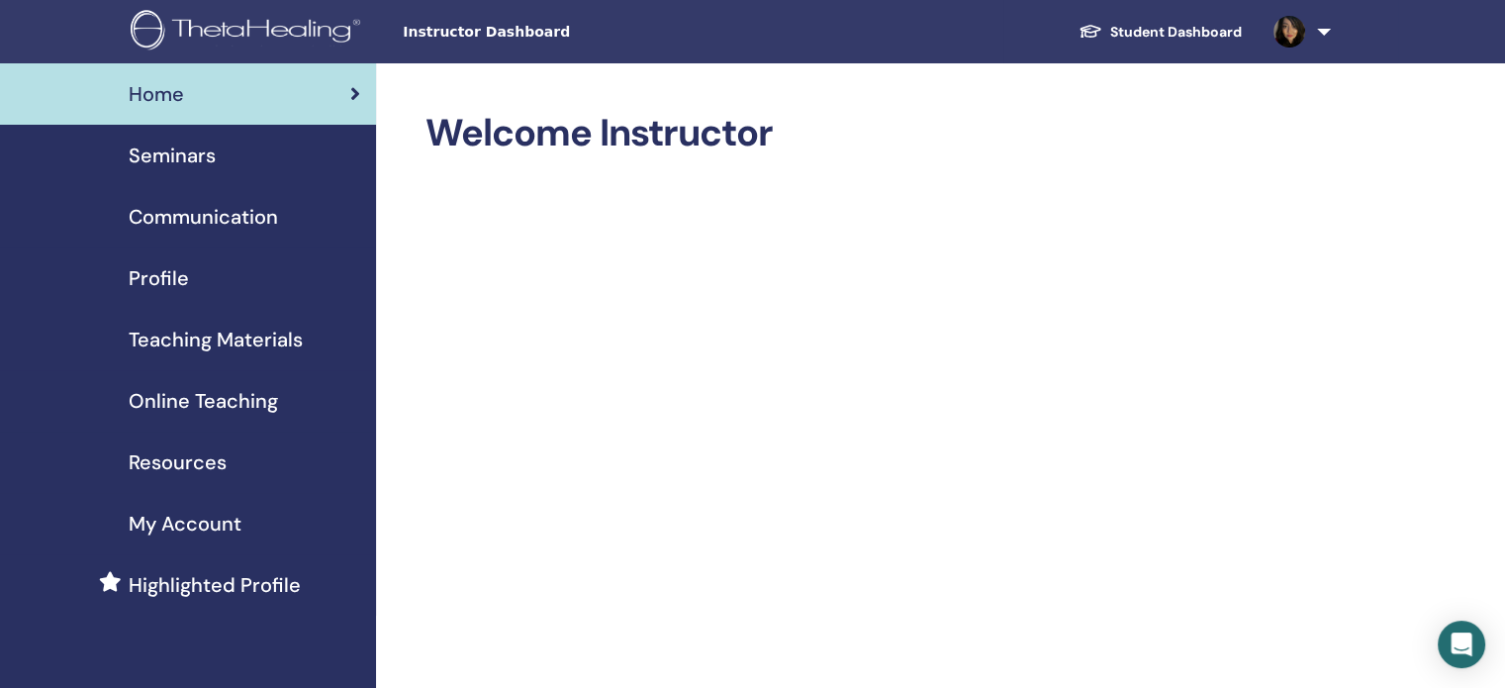
click at [204, 463] on span "Resources" at bounding box center [178, 462] width 98 height 30
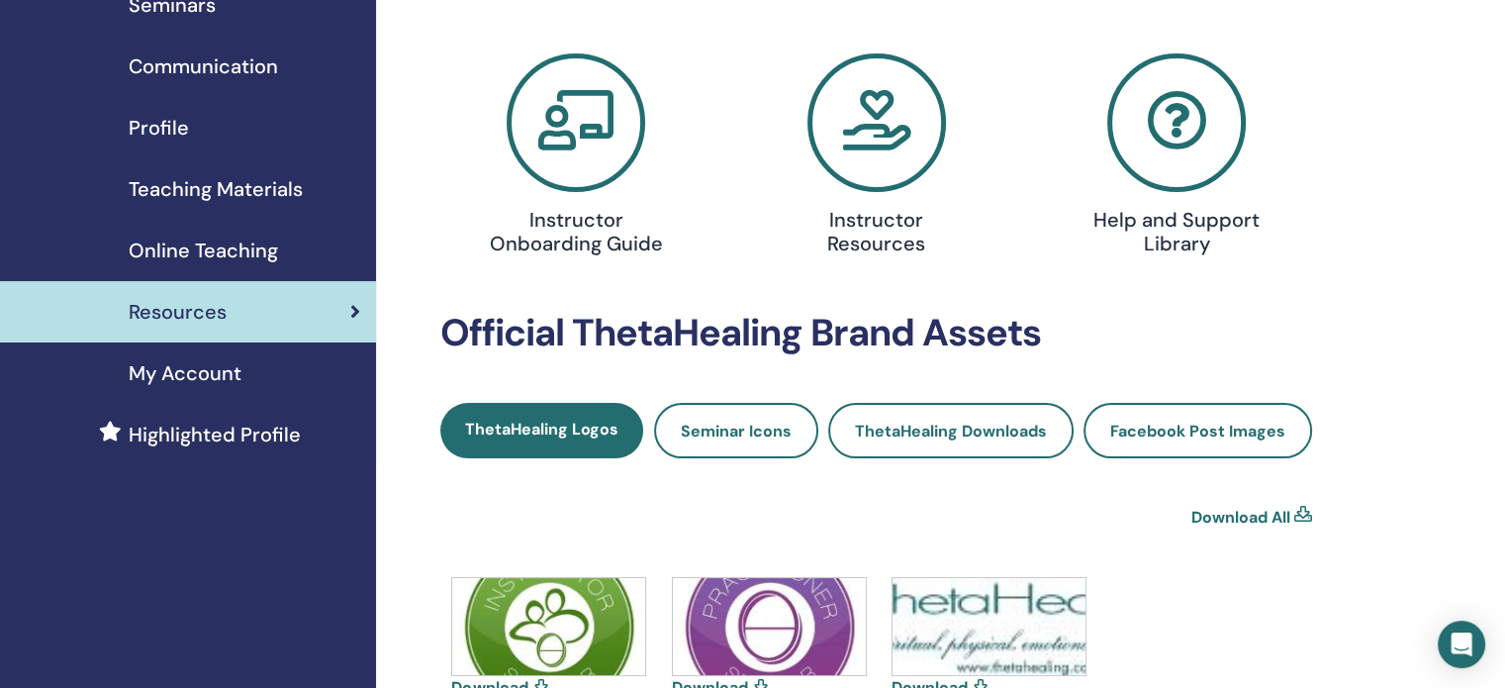
scroll to position [198, 0]
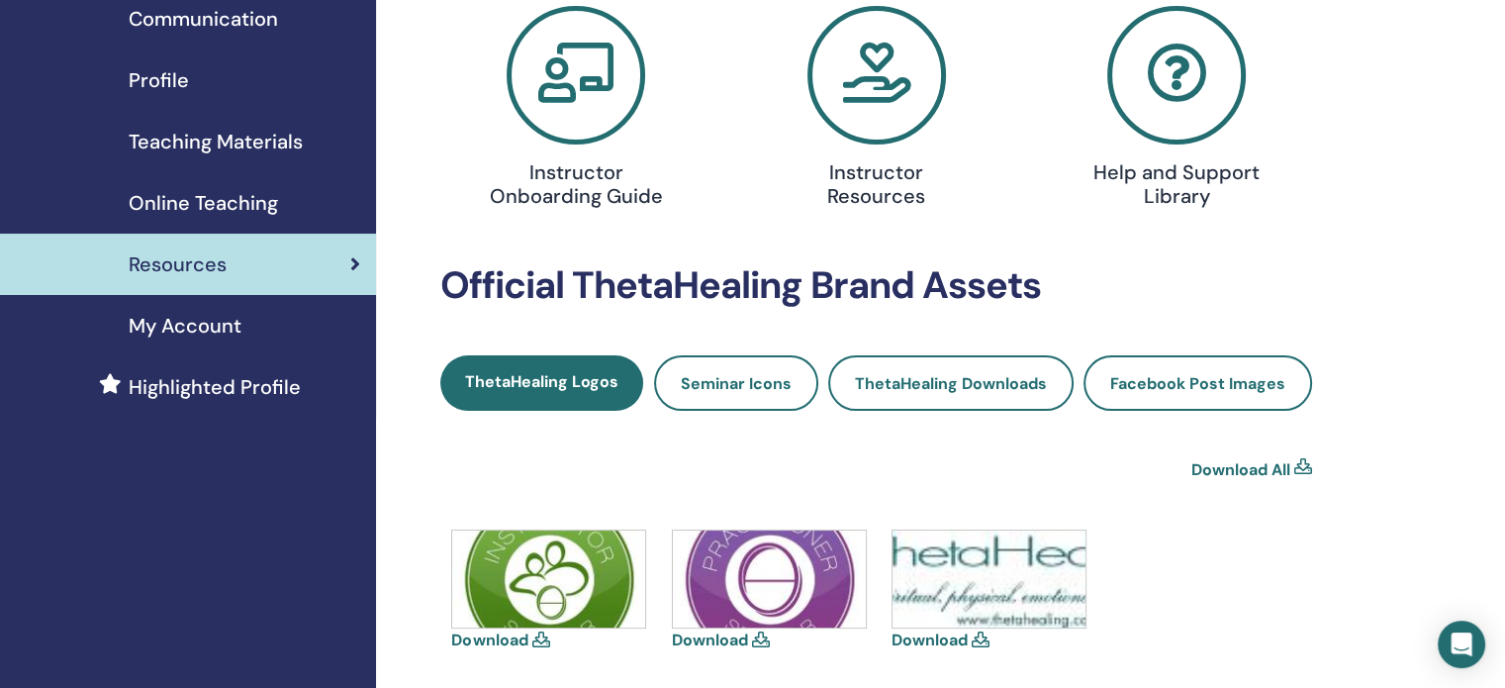
click at [243, 193] on span "Online Teaching" at bounding box center [203, 203] width 149 height 30
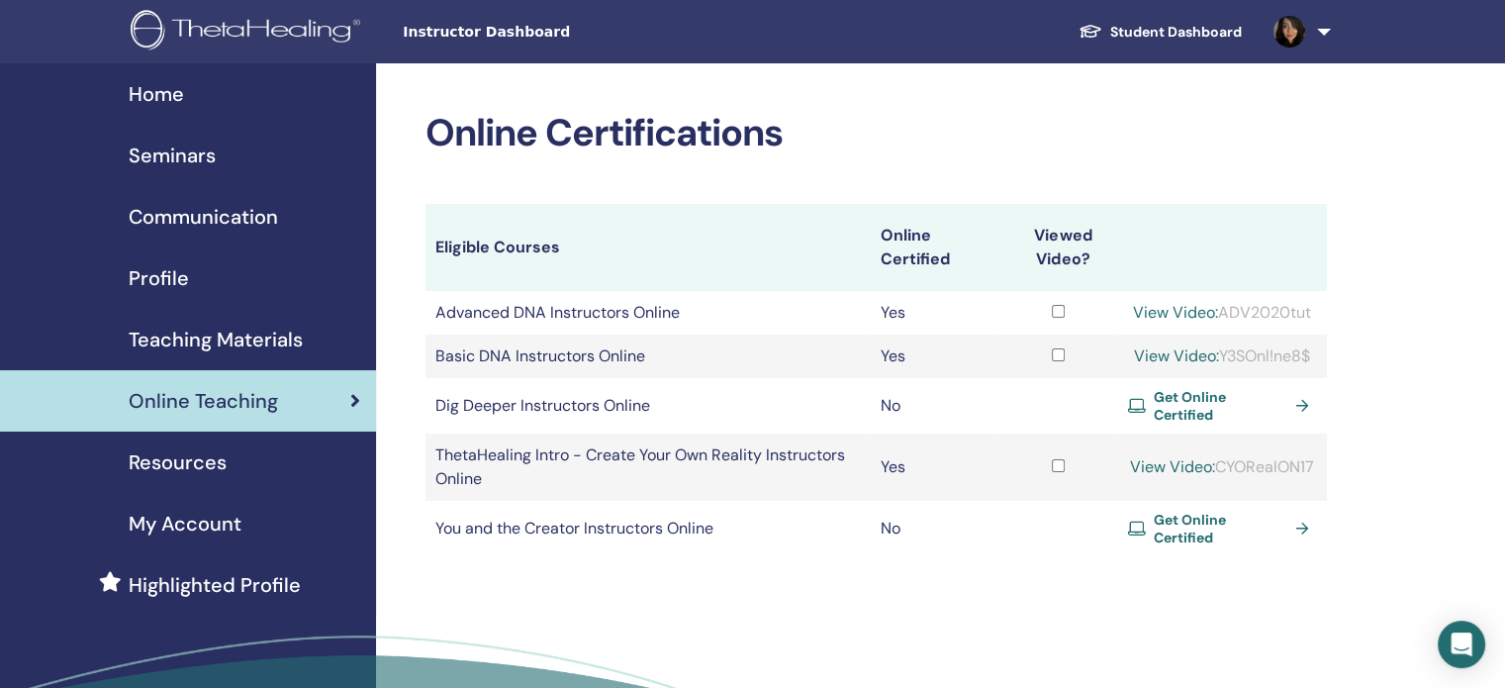
click at [162, 94] on span "Home" at bounding box center [156, 94] width 55 height 30
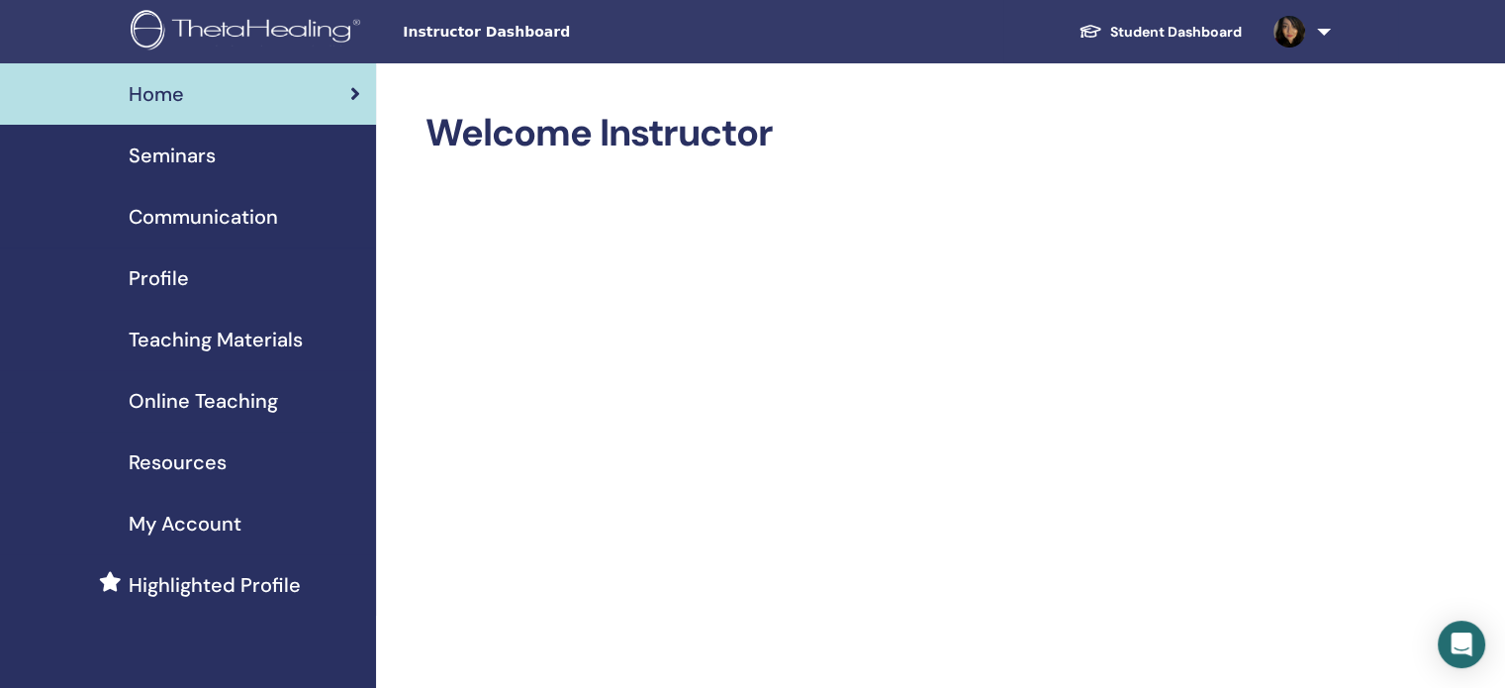
click at [215, 405] on span "Online Teaching" at bounding box center [203, 401] width 149 height 30
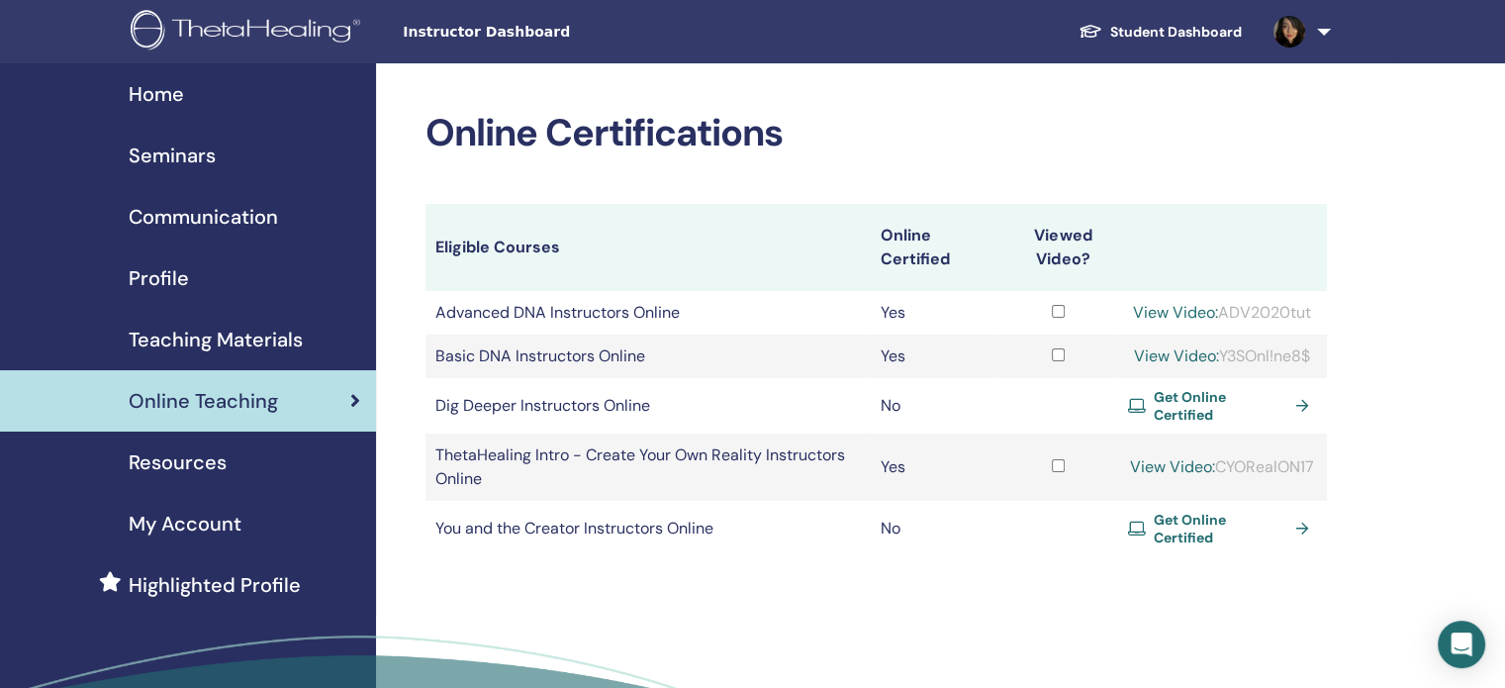
click at [1202, 395] on span "Get Online Certified" at bounding box center [1221, 406] width 135 height 36
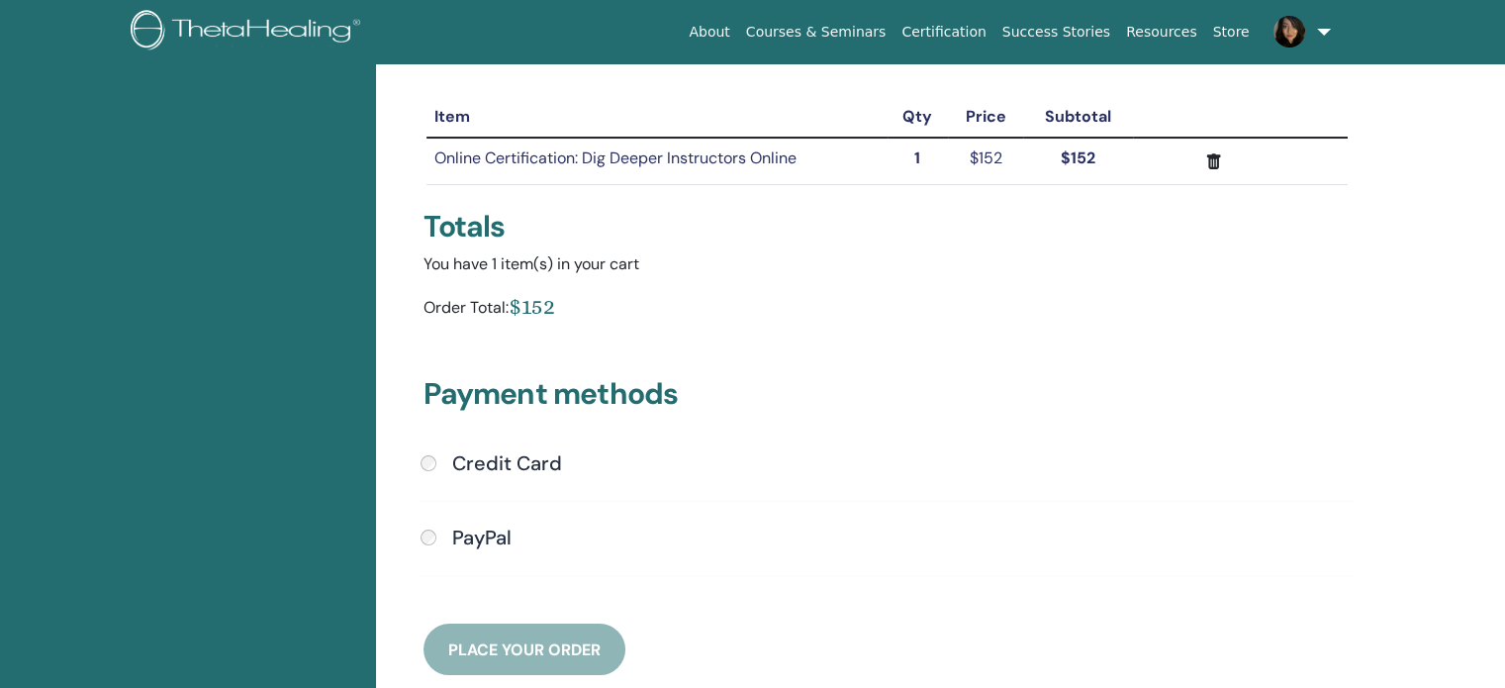
scroll to position [241, 0]
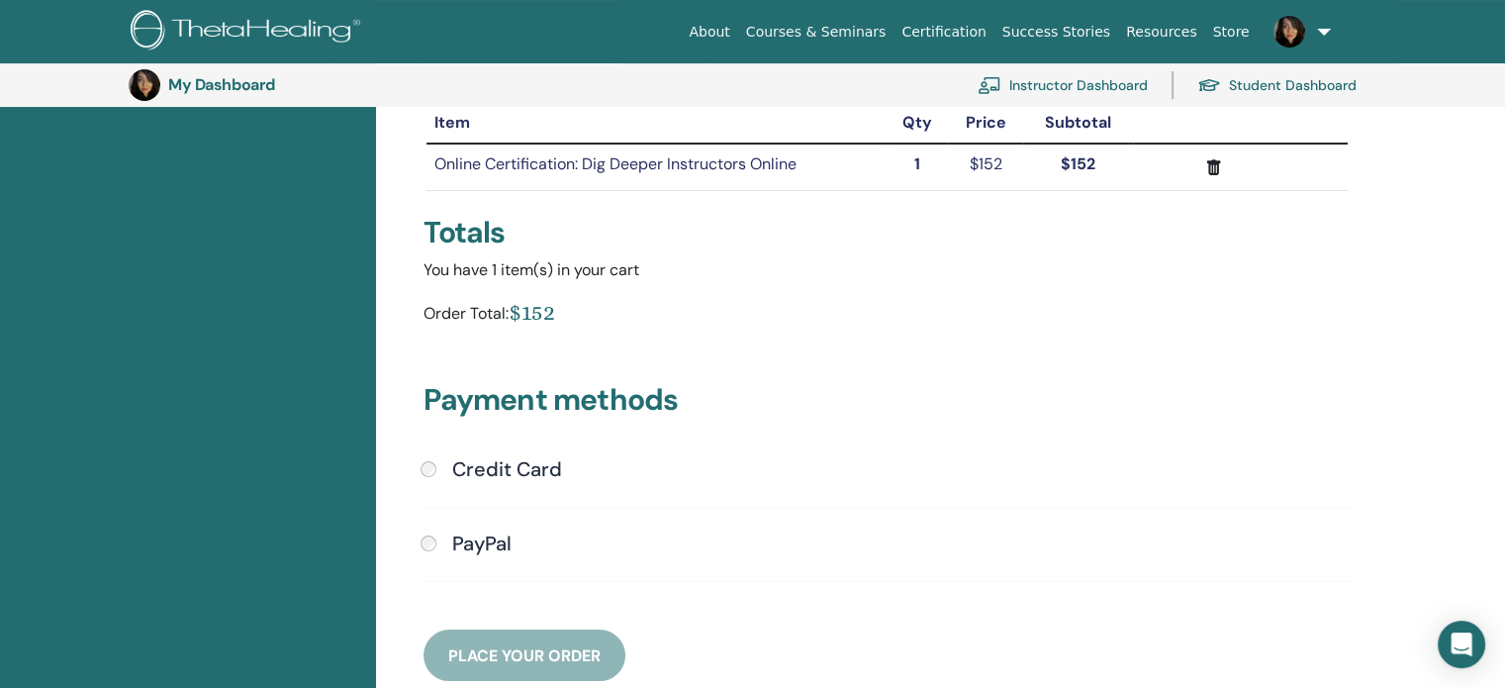
click at [436, 466] on div "Credit Card" at bounding box center [887, 470] width 933 height 26
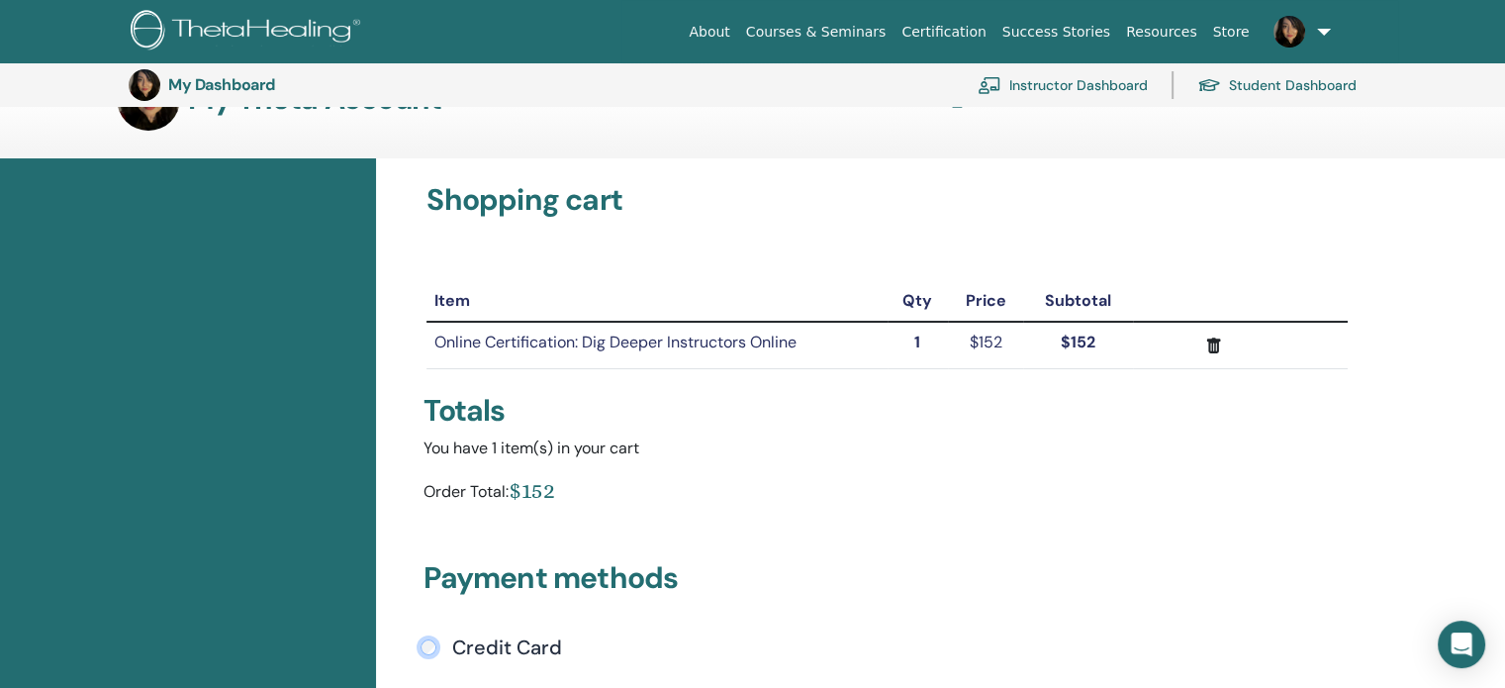
scroll to position [0, 0]
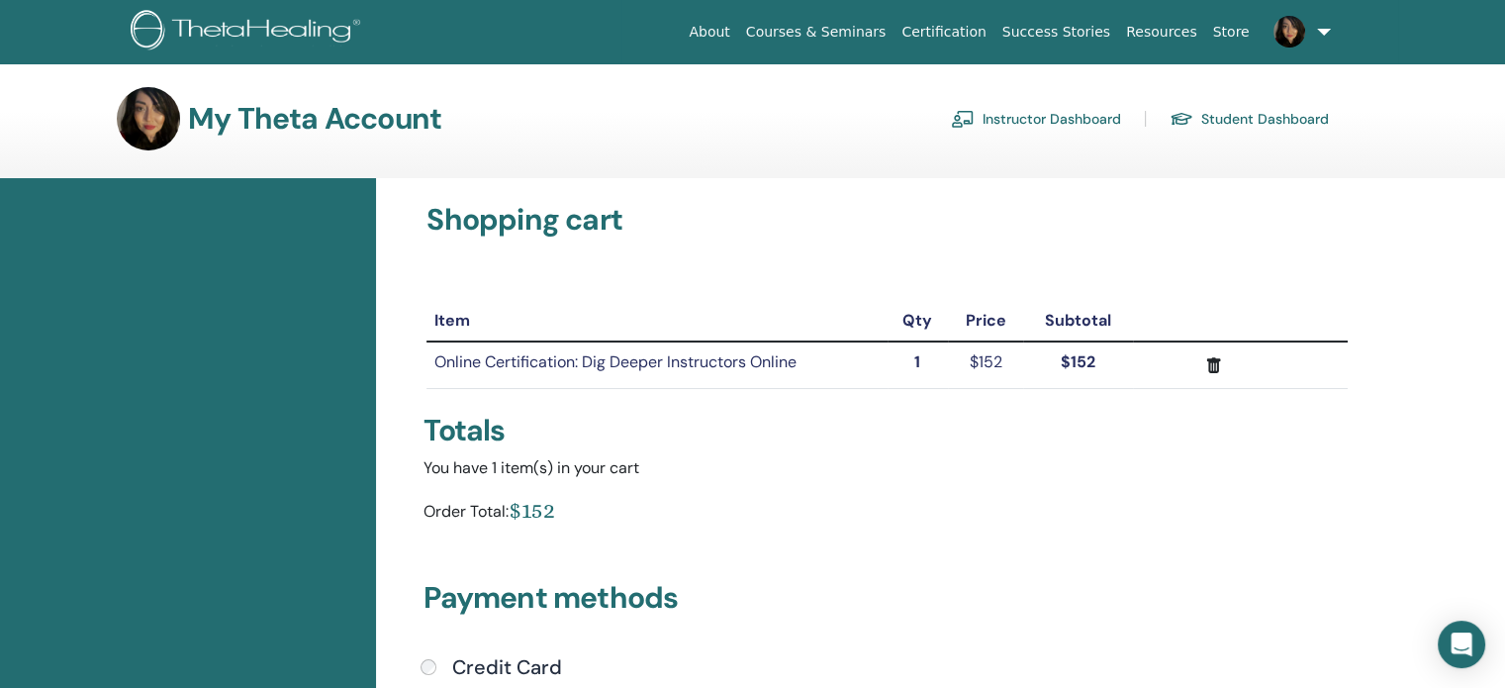
click at [173, 26] on img at bounding box center [249, 32] width 237 height 45
